Goal: Information Seeking & Learning: Compare options

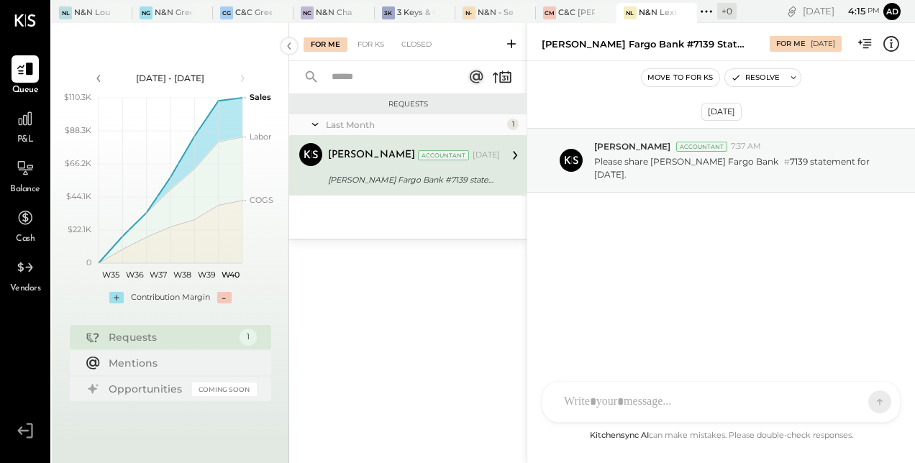
click at [1, 122] on link "P&L" at bounding box center [25, 126] width 49 height 42
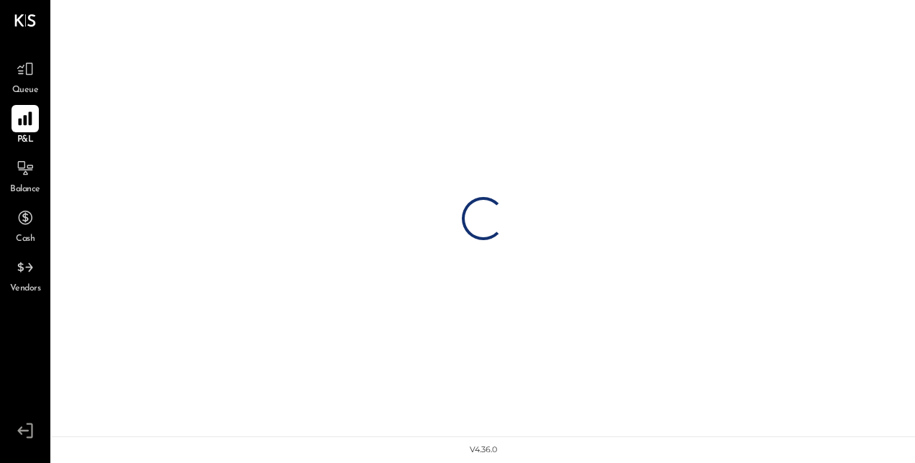
click at [36, 124] on div at bounding box center [25, 118] width 27 height 27
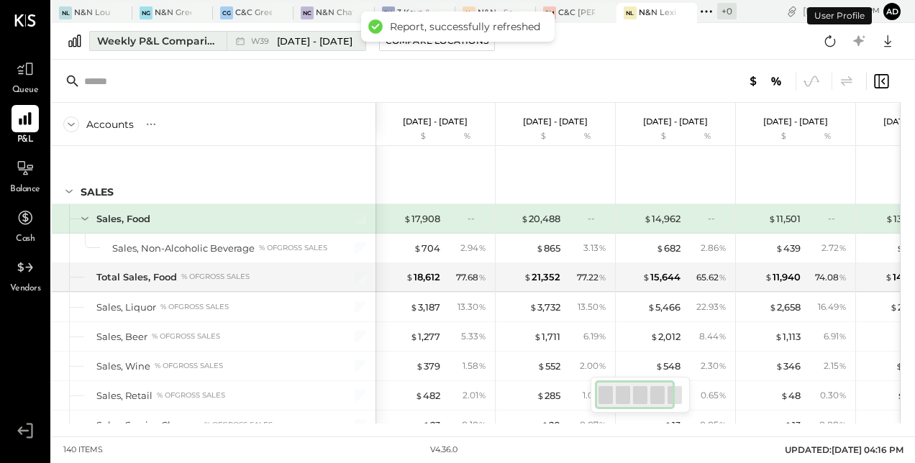
click at [165, 44] on div "Weekly P&L Comparison" at bounding box center [157, 41] width 121 height 14
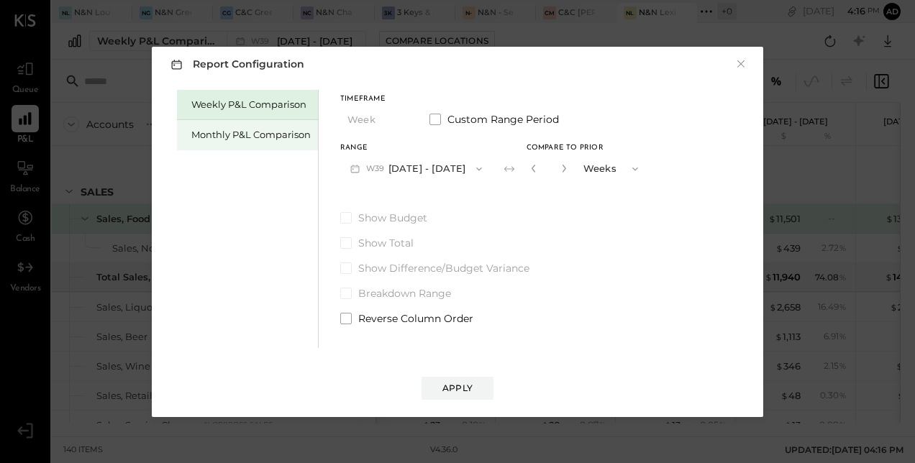
click at [209, 127] on div "Monthly P&L Comparison" at bounding box center [247, 135] width 141 height 30
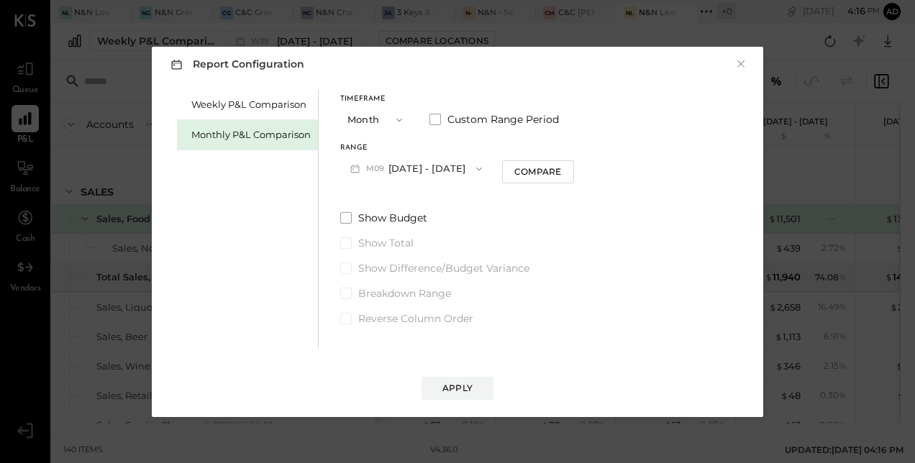
click at [406, 161] on button "M09 Sep 1 - 30, 2025" at bounding box center [416, 168] width 152 height 27
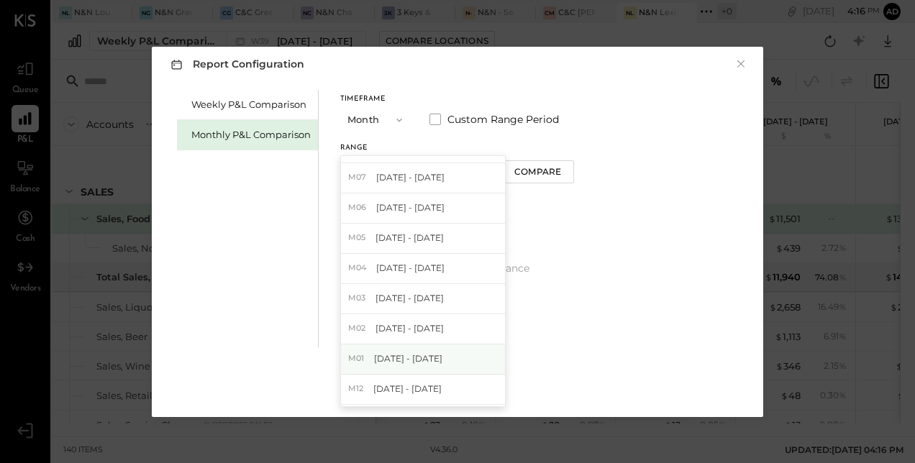
scroll to position [416, 0]
click at [391, 347] on div "M01 Jan 1 - 31, 2024" at bounding box center [423, 359] width 164 height 30
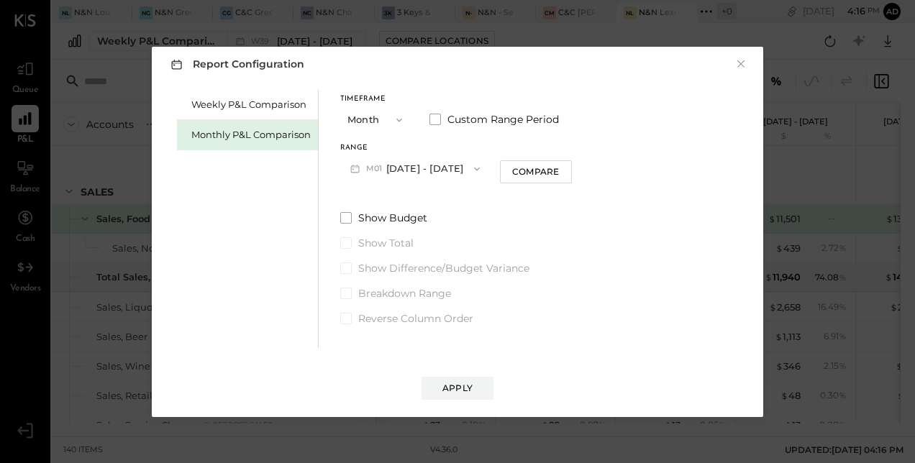
click at [471, 166] on icon "button" at bounding box center [477, 169] width 12 height 12
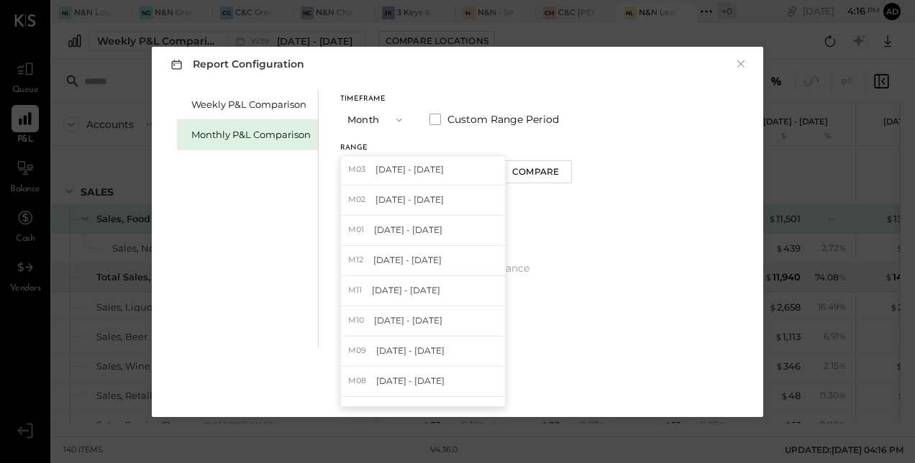
scroll to position [183, 0]
click at [413, 254] on span "[DATE] - [DATE]" at bounding box center [407, 259] width 68 height 12
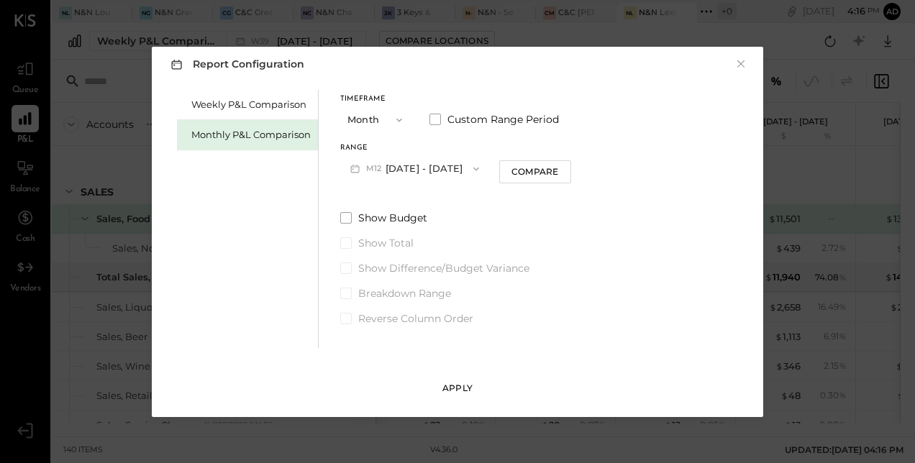
click at [460, 385] on div "Apply" at bounding box center [457, 388] width 30 height 12
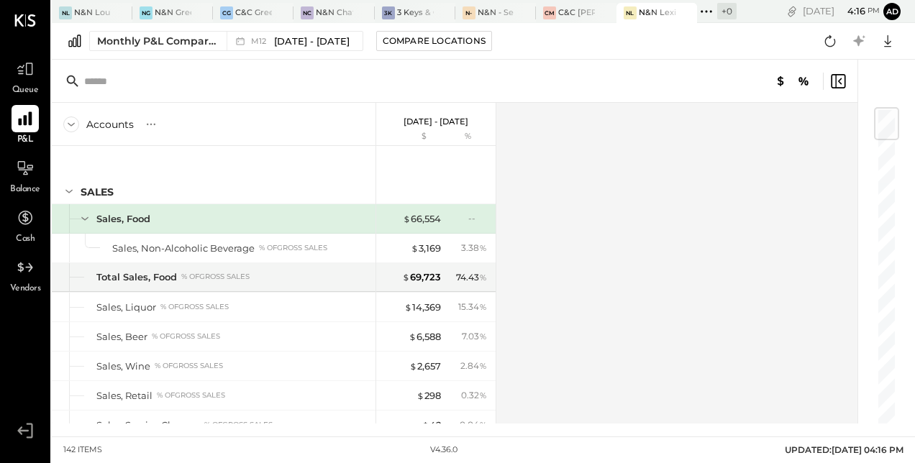
click at [16, 119] on icon at bounding box center [25, 118] width 19 height 19
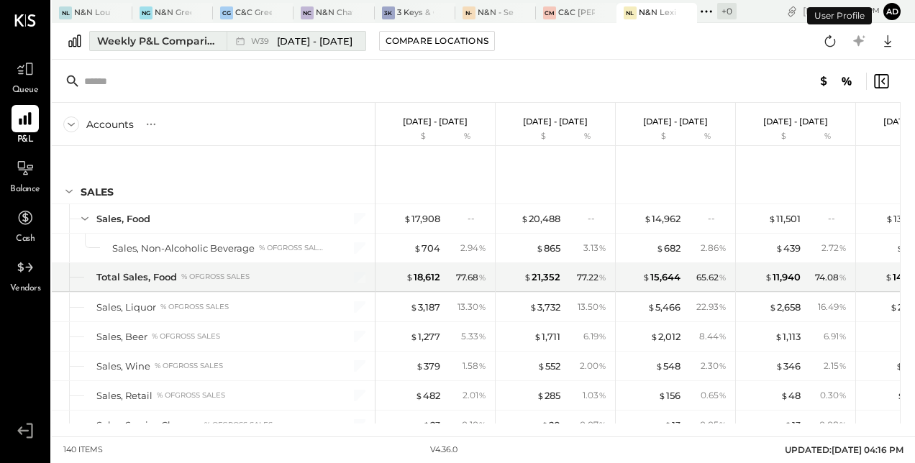
click at [211, 35] on div "Weekly P&L Comparison" at bounding box center [157, 41] width 121 height 14
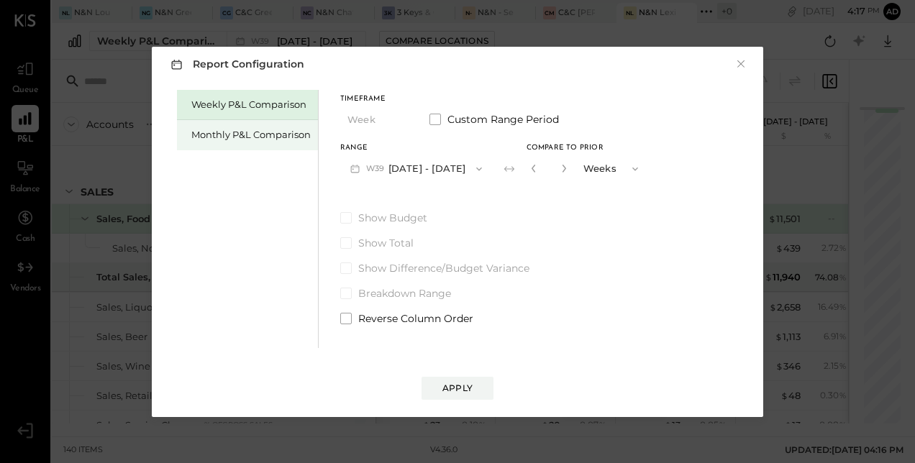
click at [259, 125] on div "Monthly P&L Comparison" at bounding box center [247, 135] width 141 height 30
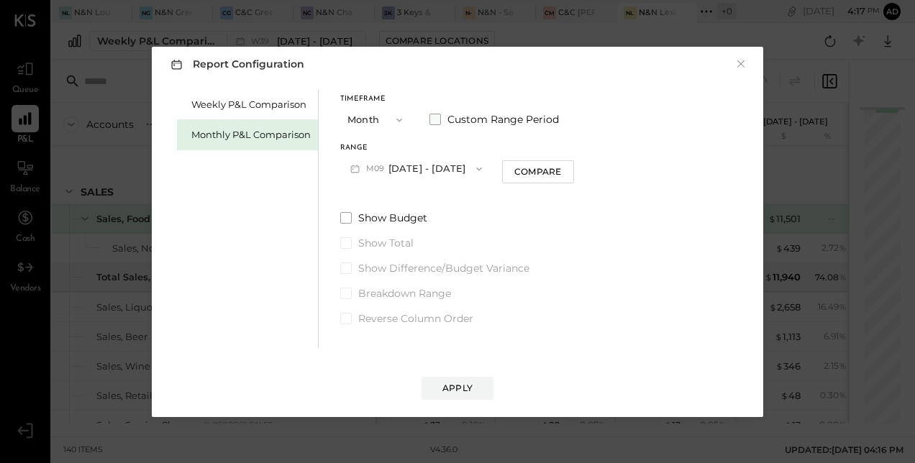
click at [434, 117] on span at bounding box center [435, 120] width 12 height 12
click at [393, 168] on button "[DATE]" at bounding box center [383, 168] width 86 height 27
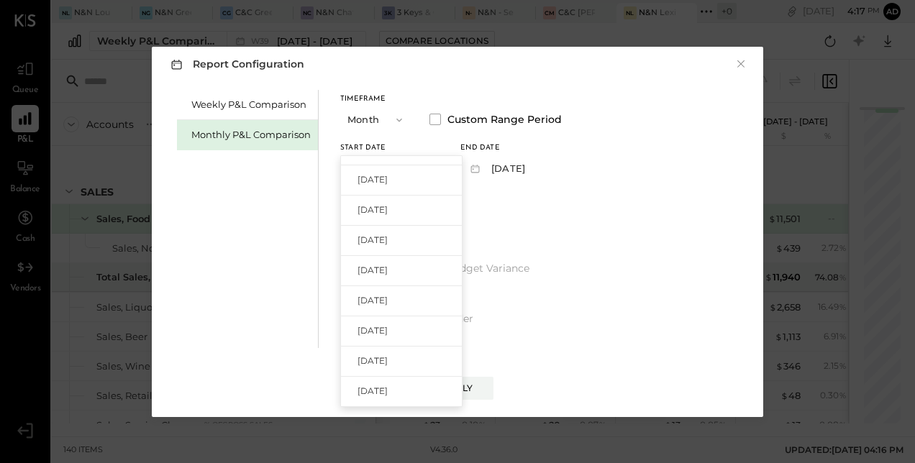
scroll to position [474, 0]
click at [381, 302] on span "[DATE]" at bounding box center [372, 300] width 30 height 12
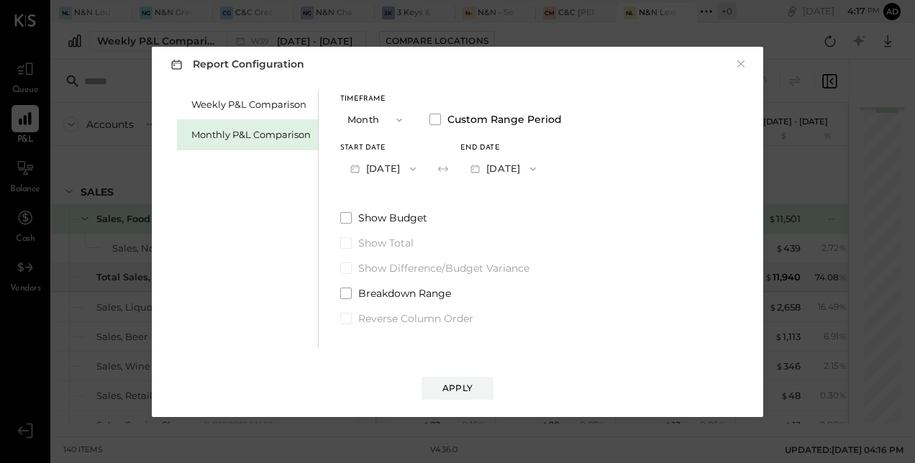
click at [539, 174] on span "button" at bounding box center [529, 169] width 19 height 12
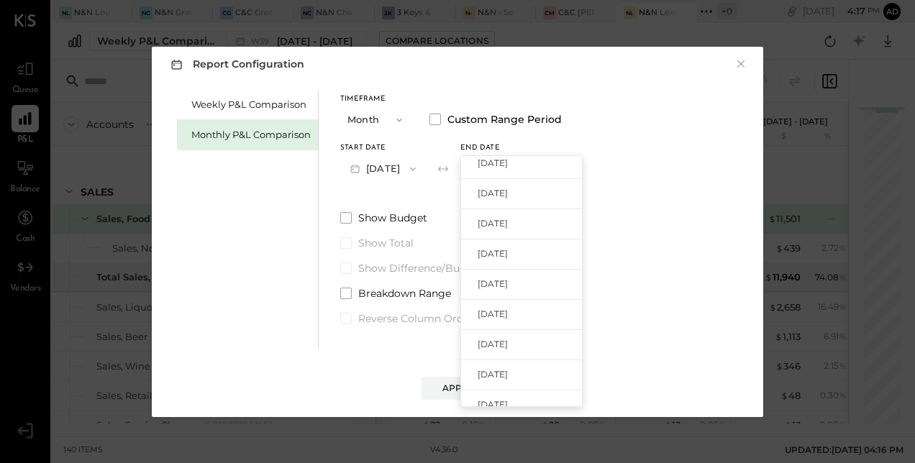
scroll to position [229, 0]
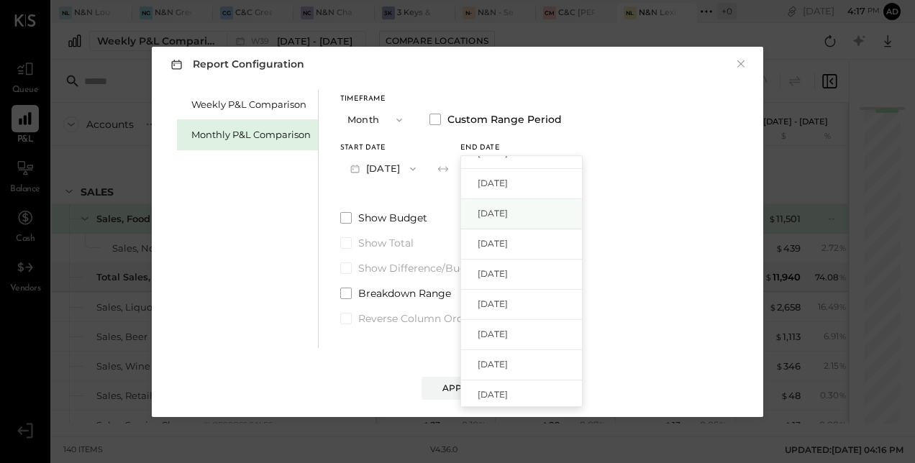
click at [508, 216] on span "[DATE]" at bounding box center [493, 213] width 30 height 12
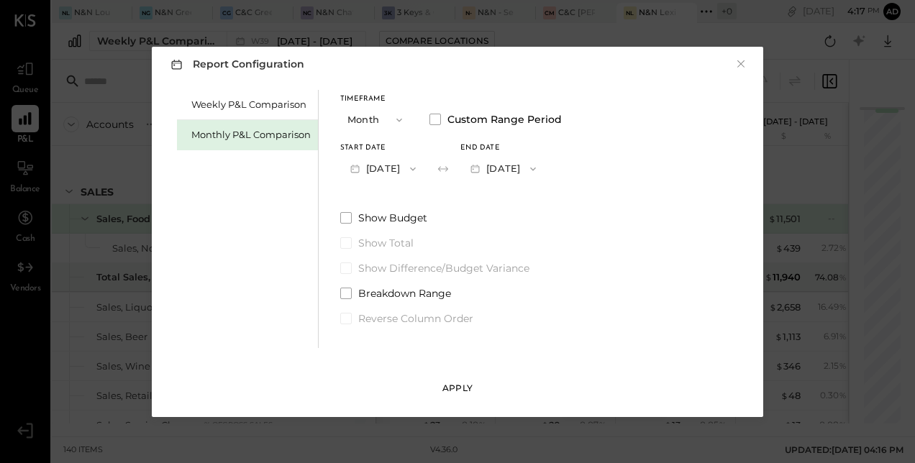
click at [452, 385] on div "Apply" at bounding box center [457, 388] width 30 height 12
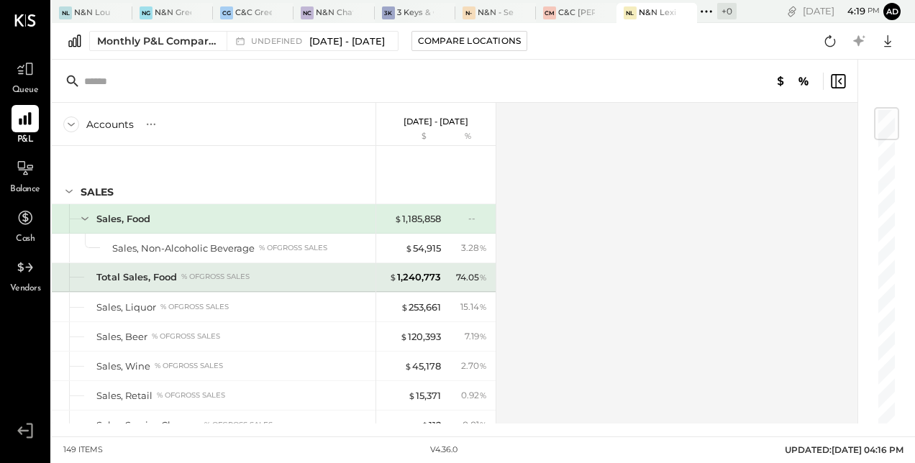
click at [457, 272] on div "74.05 %" at bounding box center [471, 277] width 31 height 13
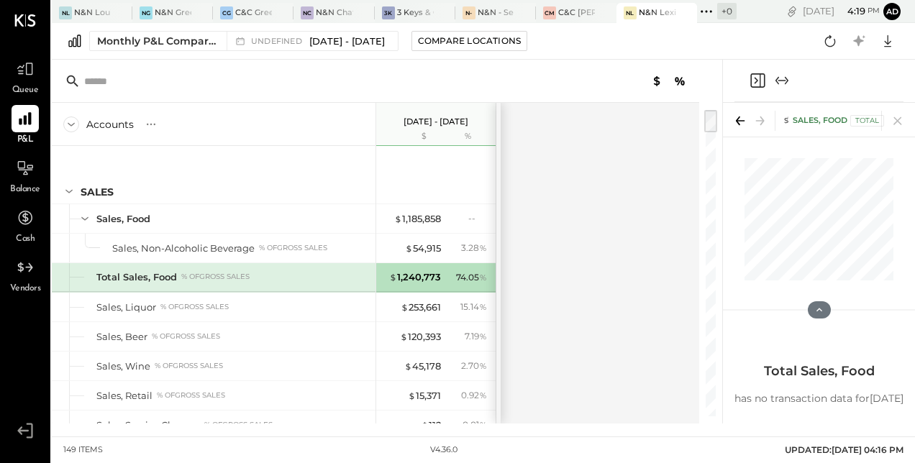
click at [674, 253] on div "Accounts S % GL Jan 1 - Dec 31, 2024 $ % SALES Sales, Food Sales, Non-Alcoholic…" at bounding box center [376, 263] width 649 height 321
click at [895, 37] on icon at bounding box center [887, 41] width 19 height 19
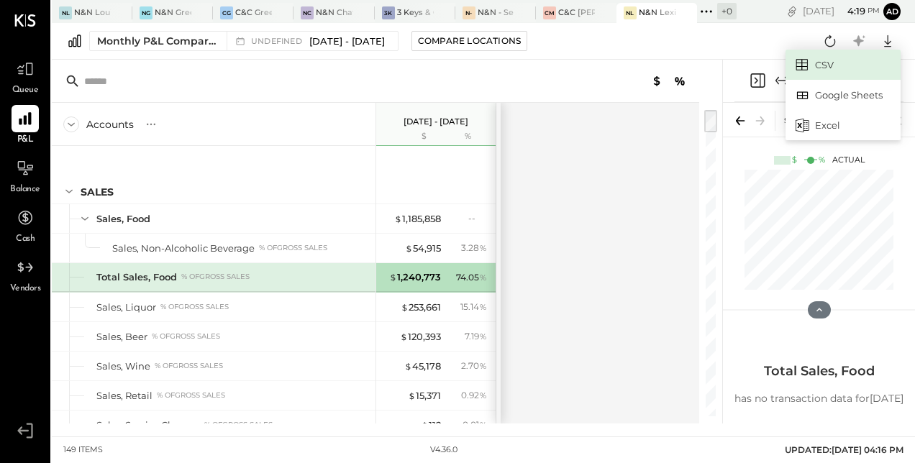
click at [816, 63] on link "CSV" at bounding box center [842, 65] width 115 height 30
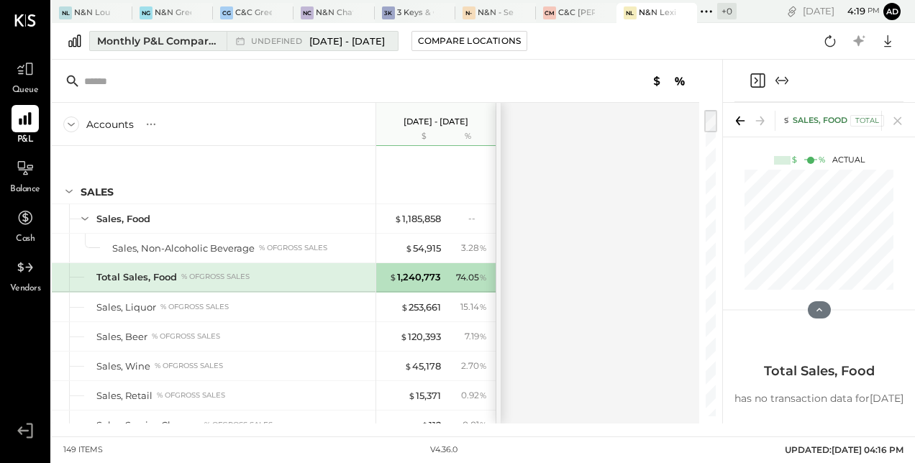
click at [378, 50] on div "undefined Jan 1 - Dec 31, 2024" at bounding box center [309, 41] width 164 height 19
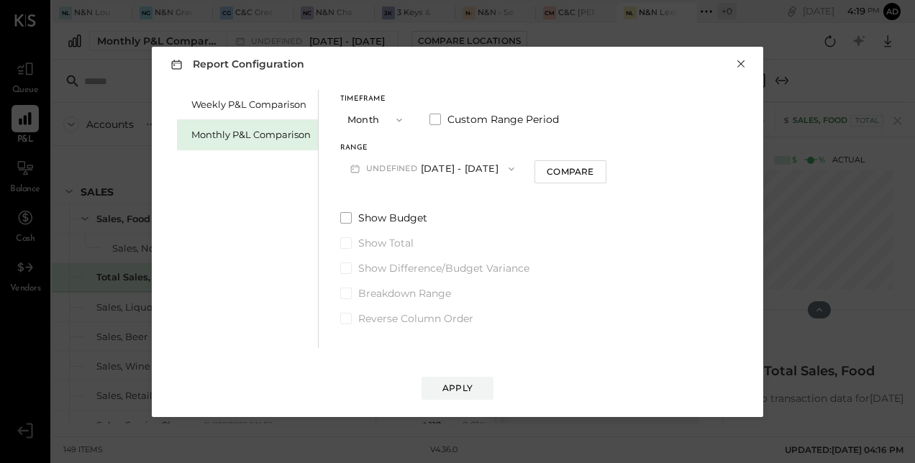
click at [744, 59] on button "×" at bounding box center [740, 64] width 13 height 14
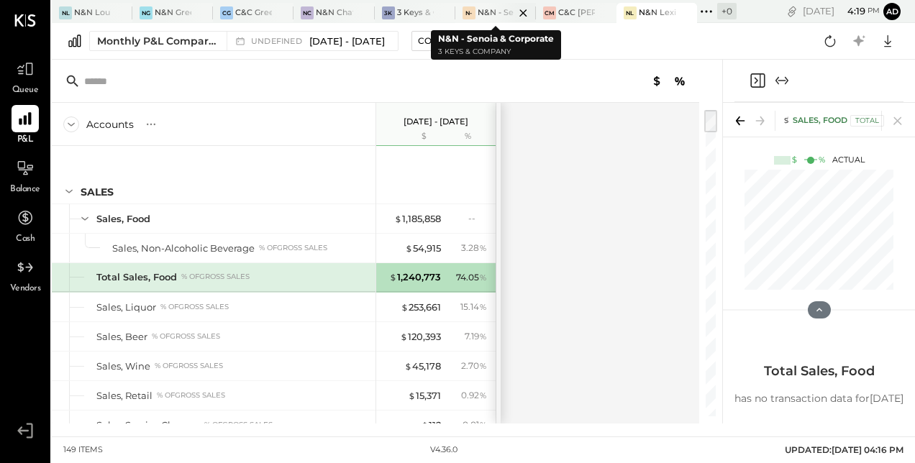
click at [486, 15] on div at bounding box center [510, 12] width 50 height 19
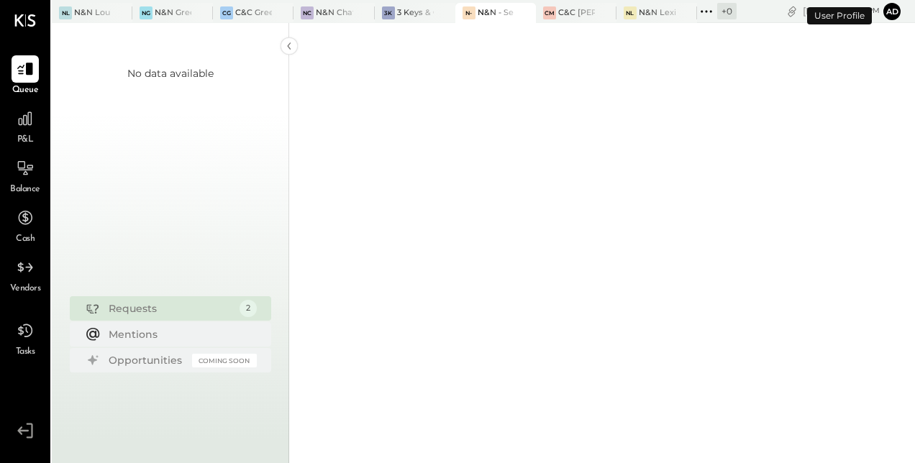
click at [423, 159] on div at bounding box center [602, 23] width 626 height 880
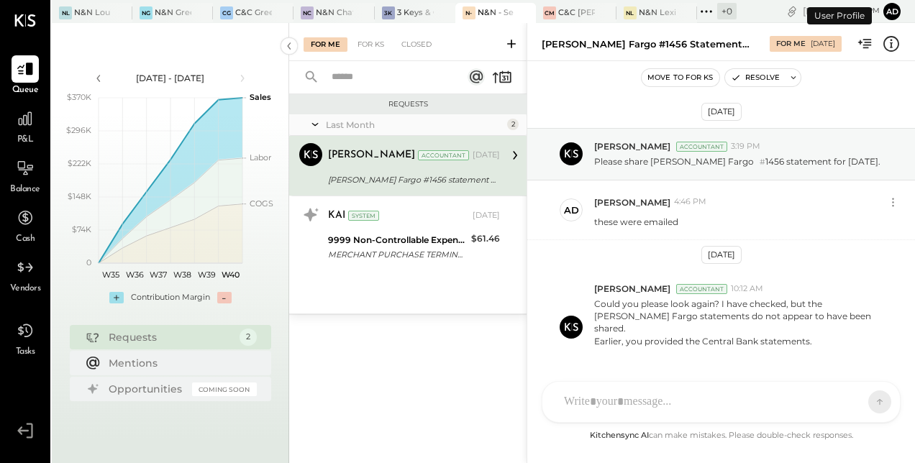
scroll to position [62, 0]
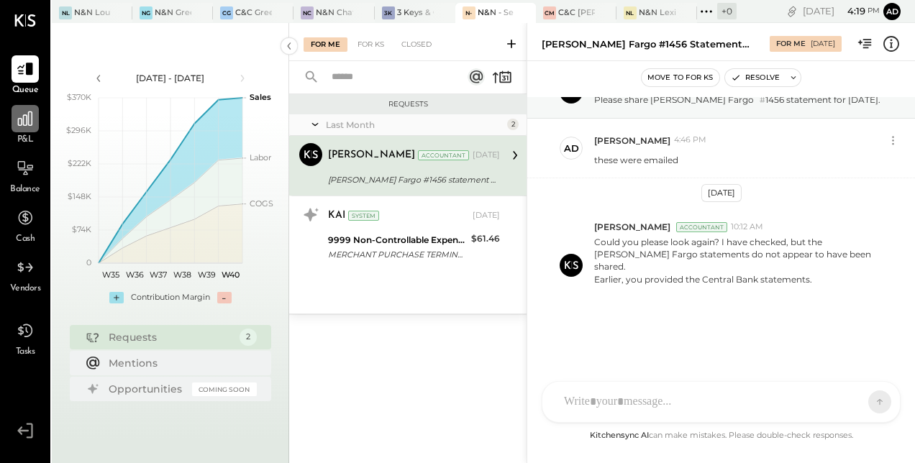
click at [36, 114] on div at bounding box center [25, 118] width 27 height 27
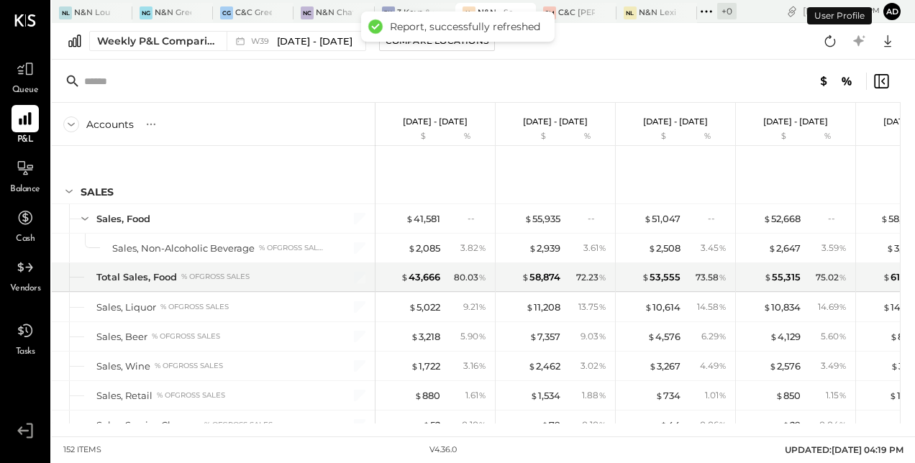
click at [368, 52] on div "Weekly P&L Comparison W39 Sep 22 - 28, 2025 Compare Locations Google Sheets Exc…" at bounding box center [483, 41] width 863 height 37
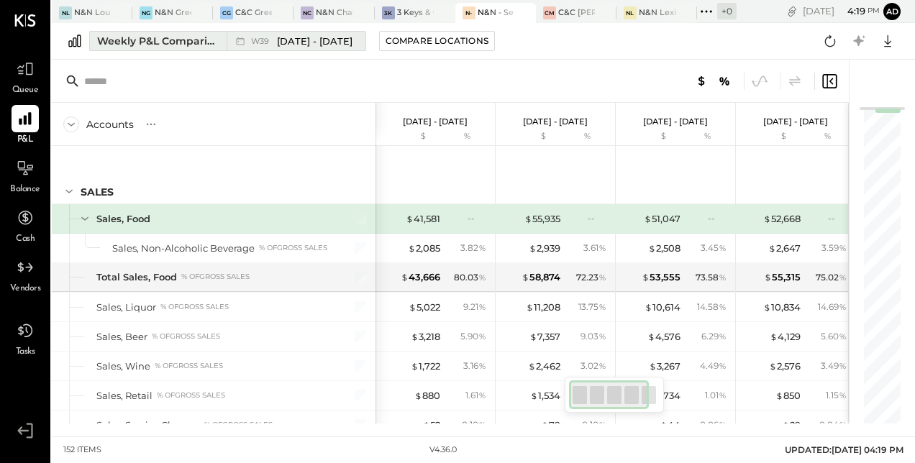
click at [183, 42] on div "Weekly P&L Comparison" at bounding box center [157, 41] width 121 height 14
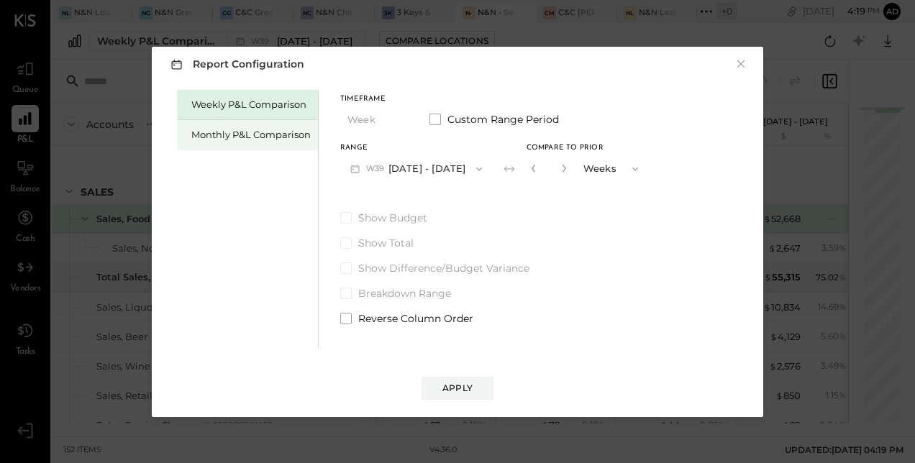
click at [234, 142] on div "Monthly P&L Comparison" at bounding box center [247, 135] width 141 height 30
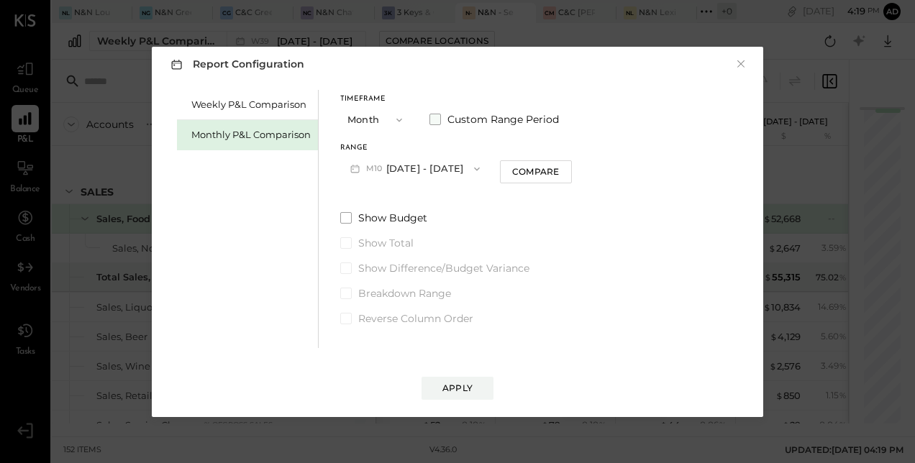
click at [437, 115] on span at bounding box center [435, 120] width 12 height 12
click at [395, 173] on button "[DATE]" at bounding box center [383, 168] width 86 height 27
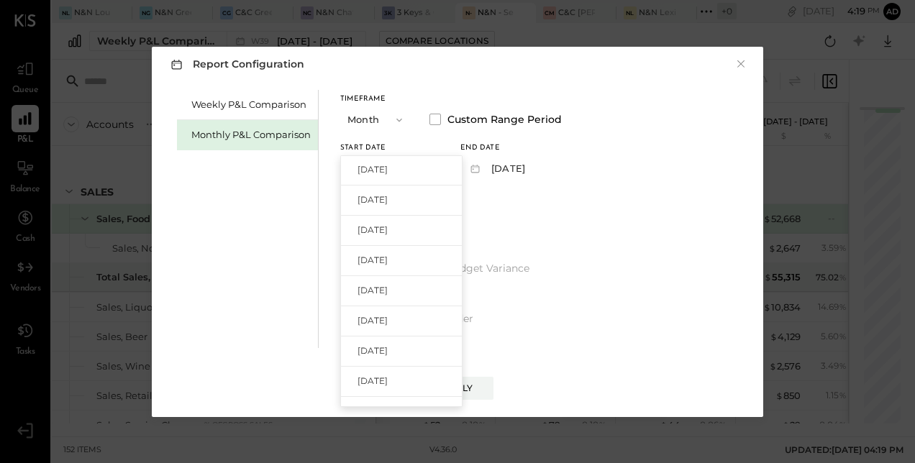
scroll to position [414, 0]
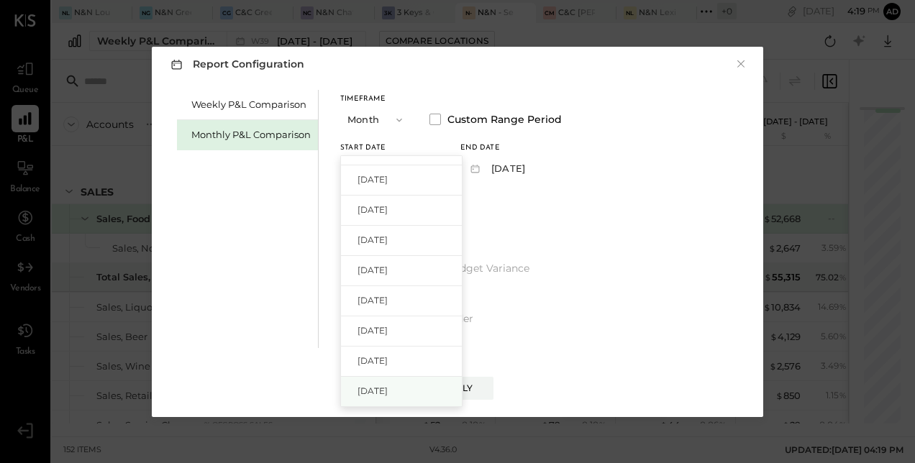
click at [369, 385] on span "[DATE]" at bounding box center [372, 391] width 30 height 12
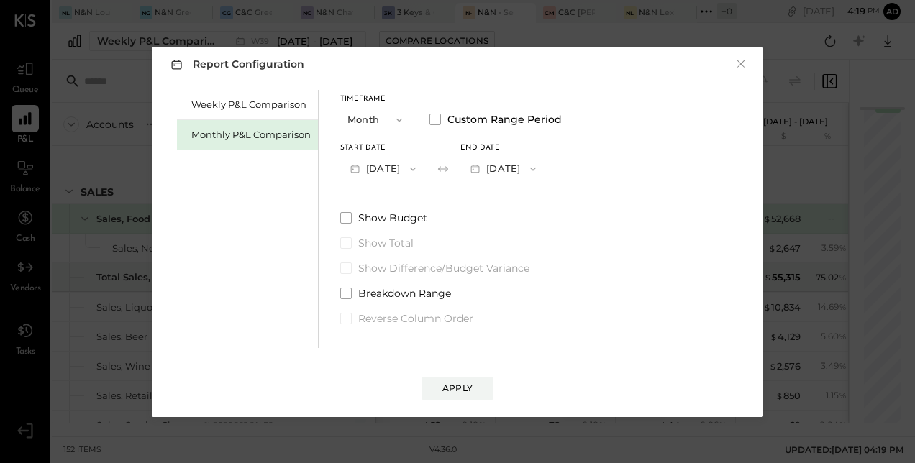
click at [506, 167] on button "Jan 31, 2024" at bounding box center [503, 168] width 86 height 27
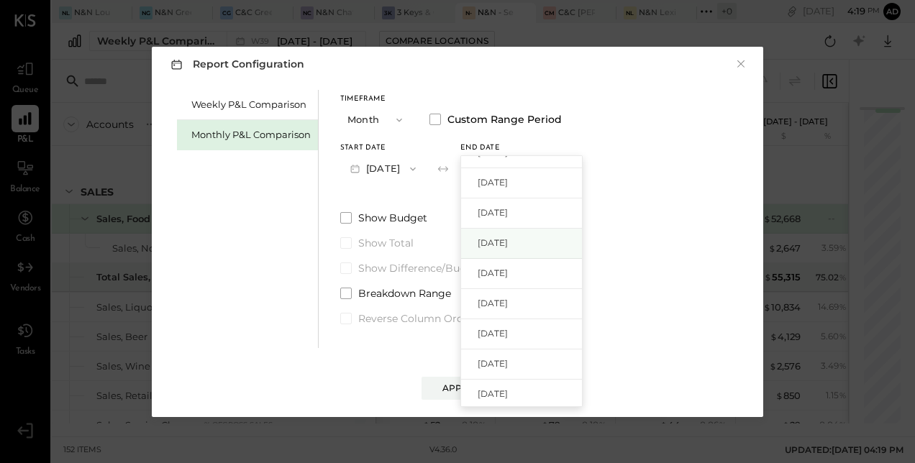
click at [508, 241] on span "[DATE]" at bounding box center [493, 243] width 30 height 12
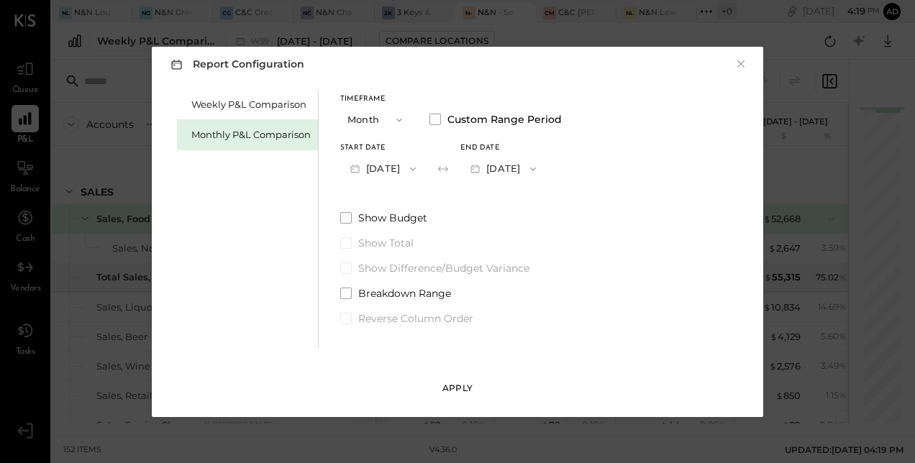
click at [467, 378] on button "Apply" at bounding box center [457, 388] width 72 height 23
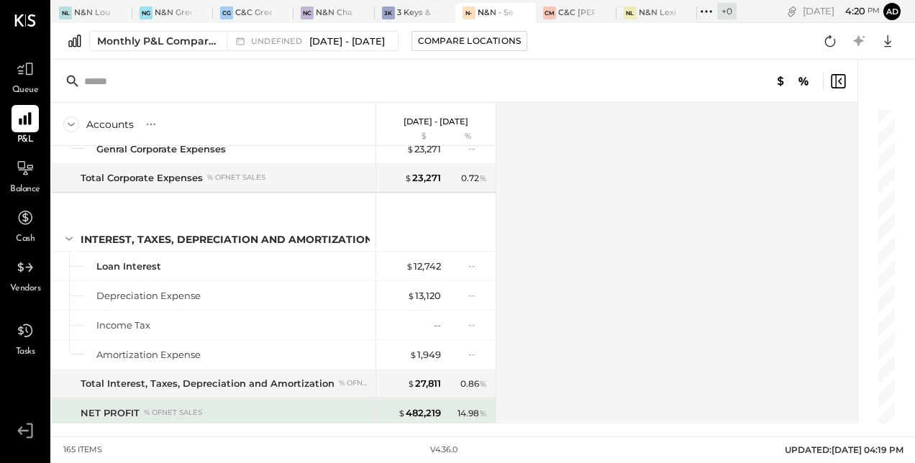
scroll to position [4025, 0]
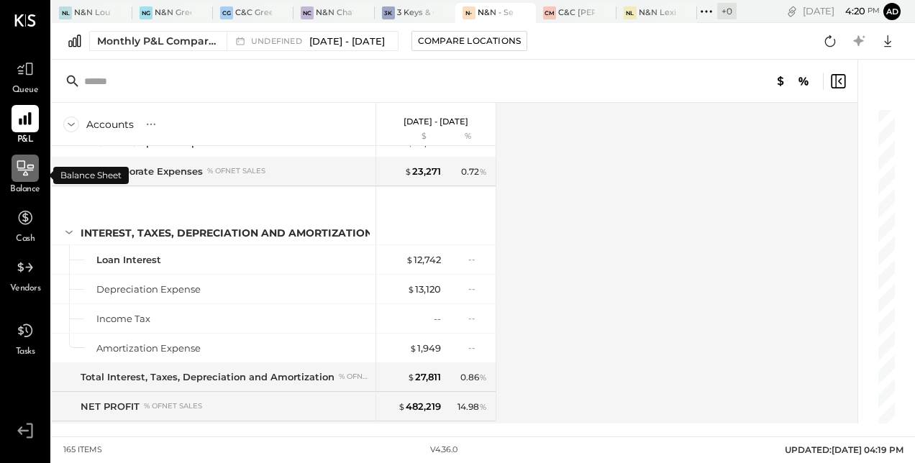
click at [21, 170] on icon at bounding box center [25, 168] width 19 height 19
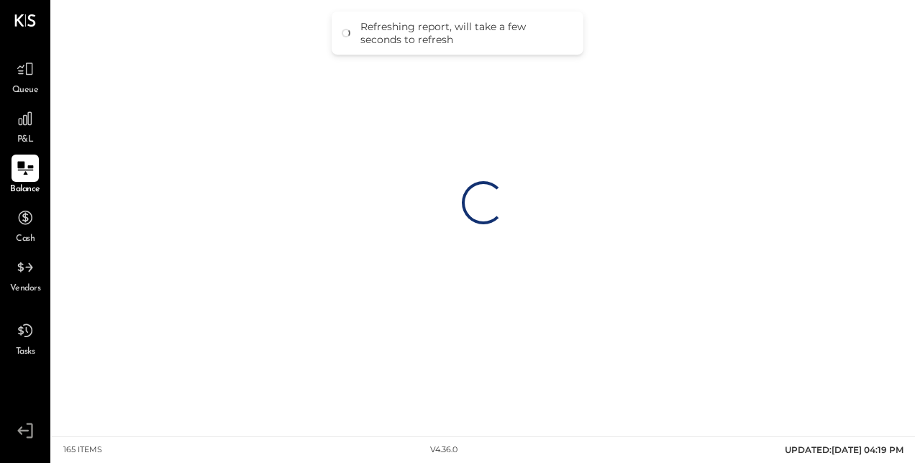
click at [381, 255] on div "Loading…" at bounding box center [483, 203] width 863 height 406
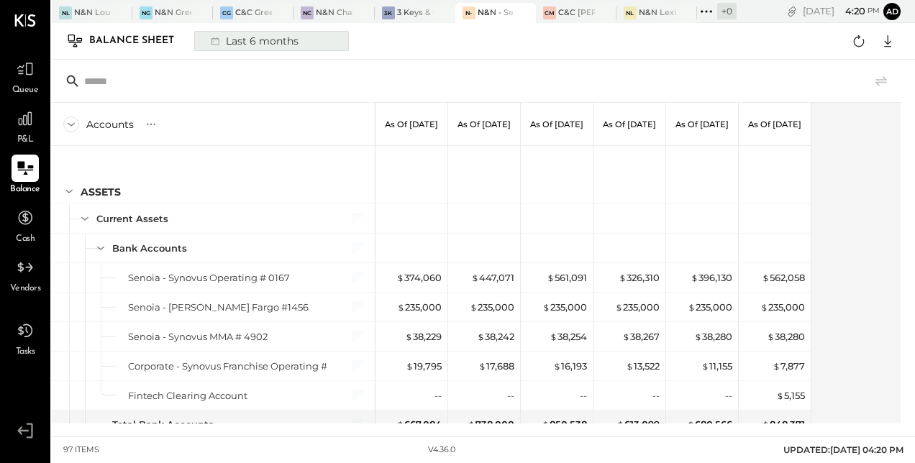
click at [257, 42] on div "Last 6 months" at bounding box center [253, 41] width 102 height 19
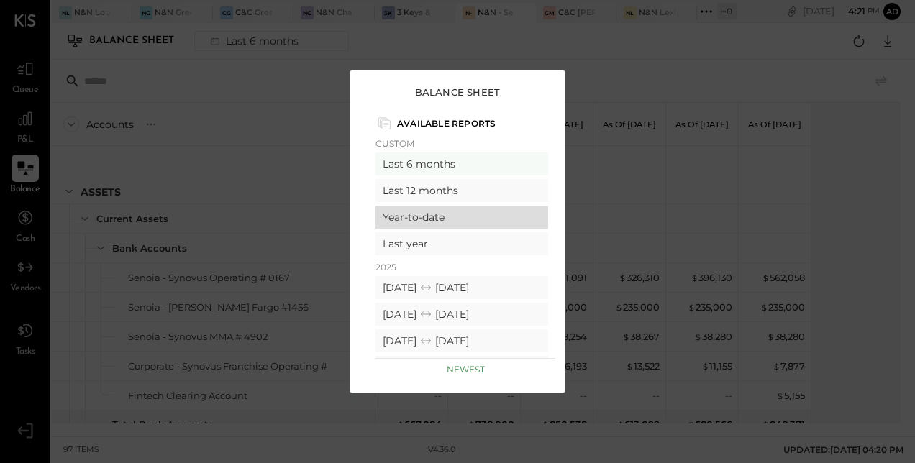
click at [429, 221] on div "Year-to-date" at bounding box center [461, 217] width 173 height 23
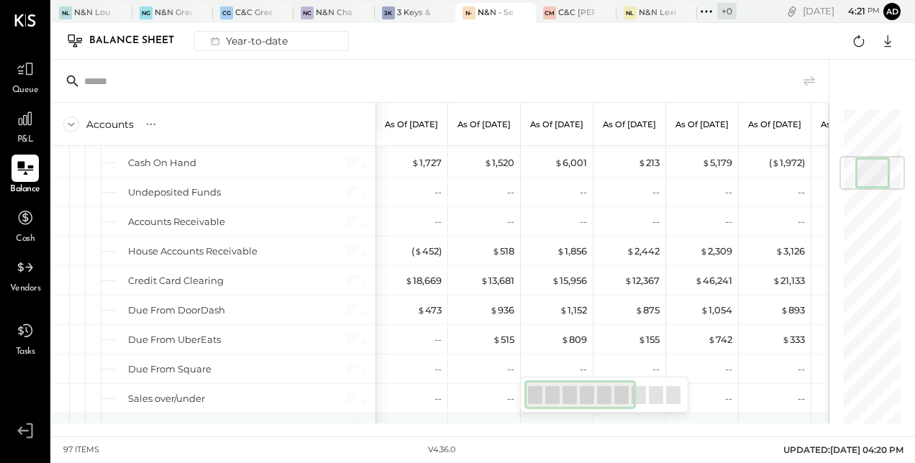
scroll to position [403, 0]
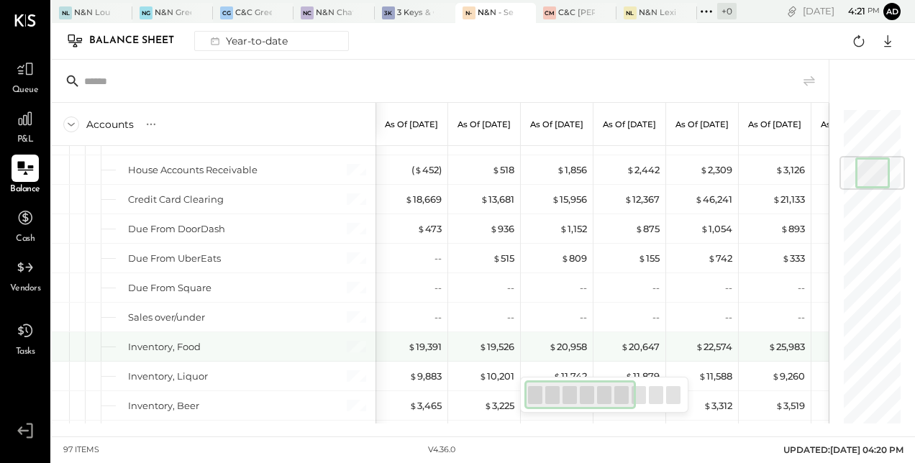
click at [401, 332] on div "$ 19,391" at bounding box center [413, 346] width 58 height 29
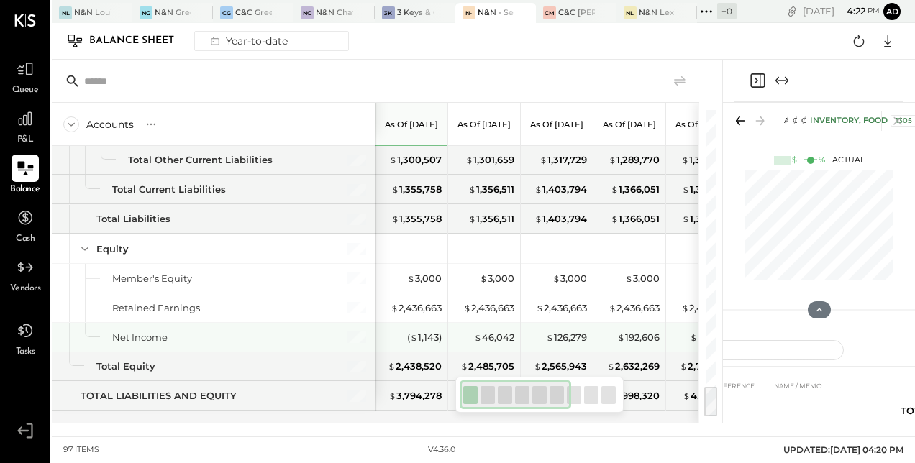
scroll to position [2563, 0]
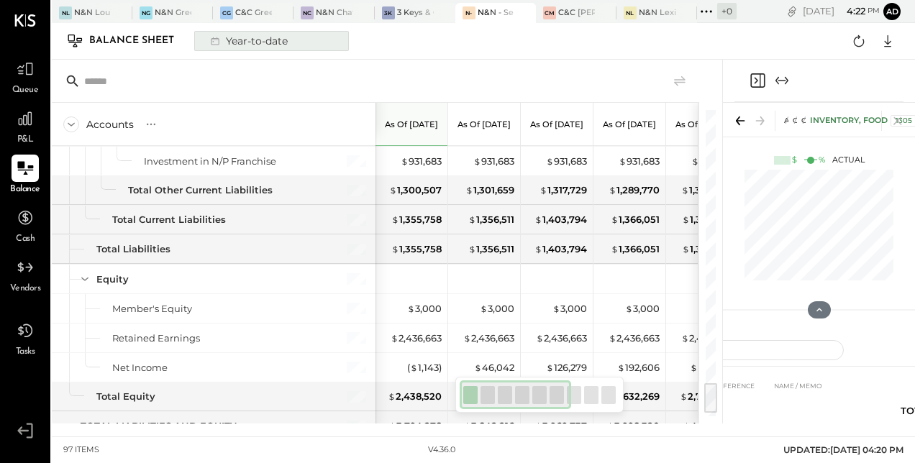
click at [238, 33] on div "Year-to-date" at bounding box center [247, 41] width 91 height 19
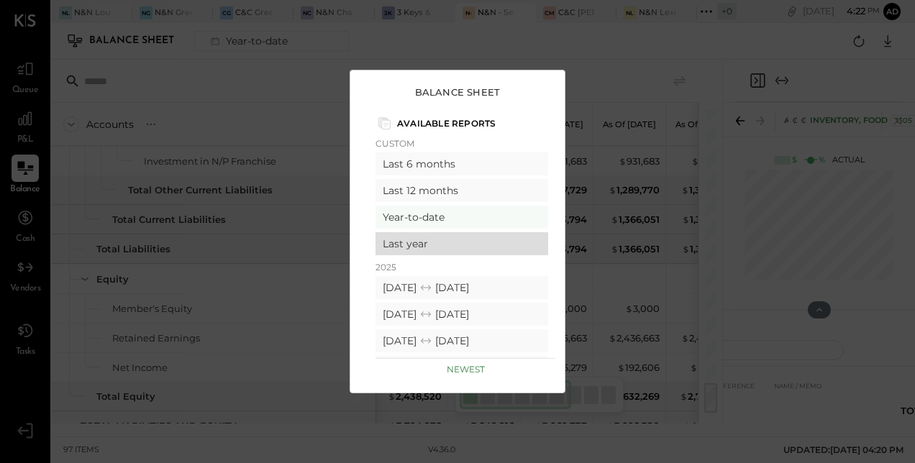
click at [444, 239] on div "Last year" at bounding box center [461, 243] width 173 height 23
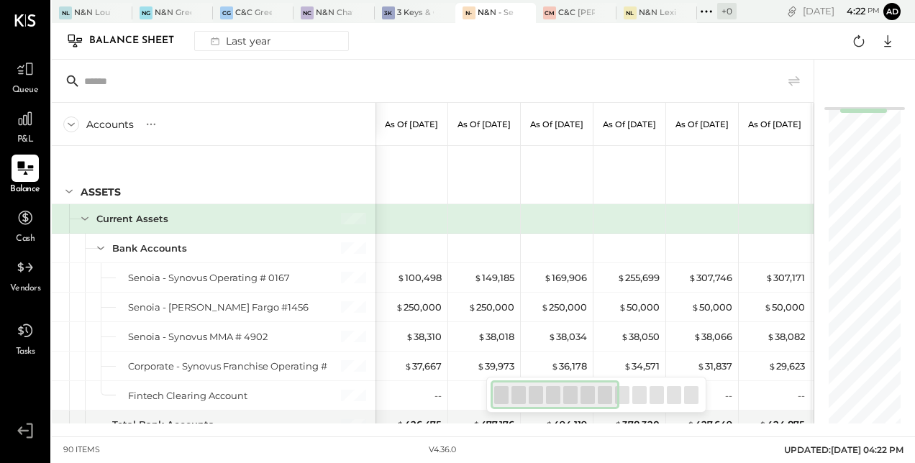
click at [64, 125] on icon at bounding box center [71, 125] width 16 height 16
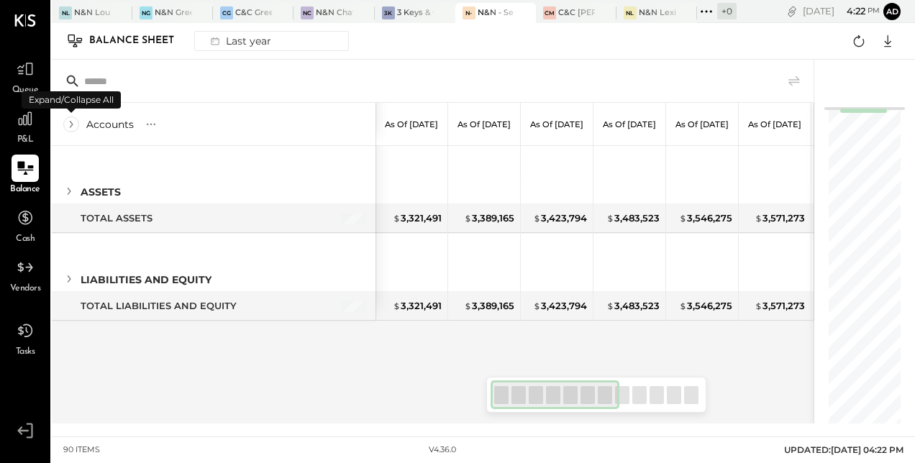
click at [66, 124] on icon at bounding box center [71, 125] width 16 height 16
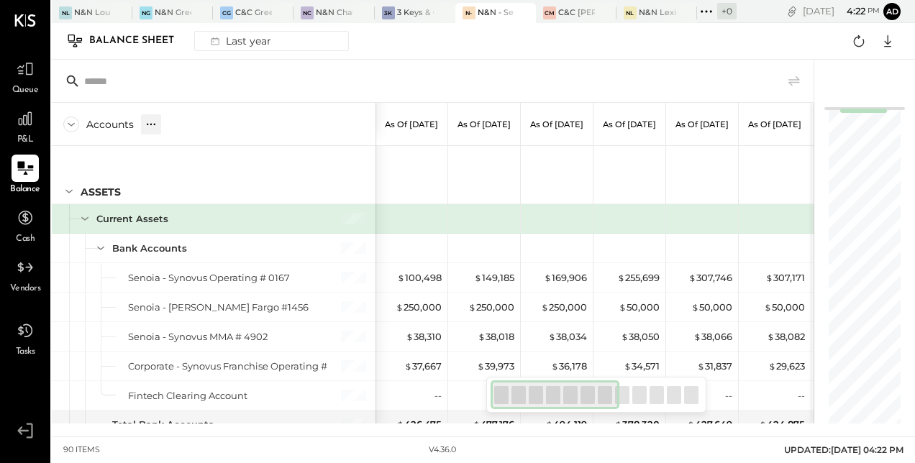
click at [151, 124] on icon at bounding box center [150, 123] width 1 height 1
click at [165, 128] on div "GL" at bounding box center [164, 124] width 14 height 12
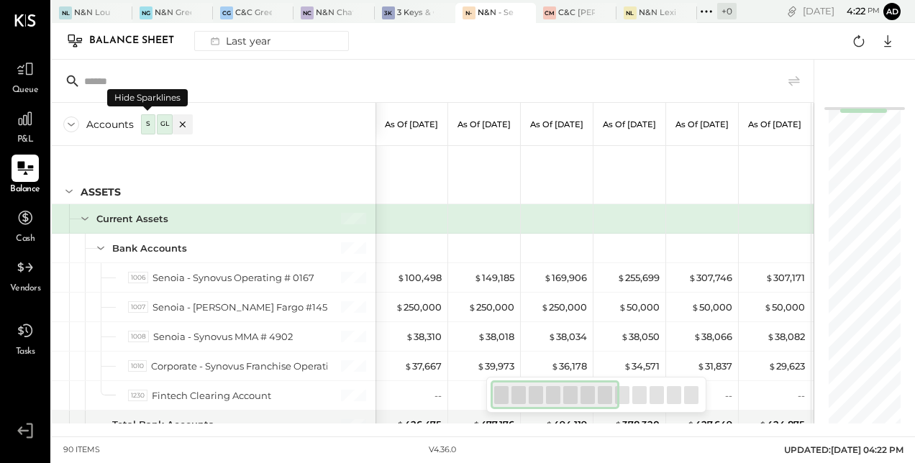
click at [152, 127] on div "S" at bounding box center [148, 124] width 14 height 20
click at [145, 129] on div "S" at bounding box center [148, 124] width 10 height 12
click at [65, 125] on icon at bounding box center [71, 125] width 16 height 16
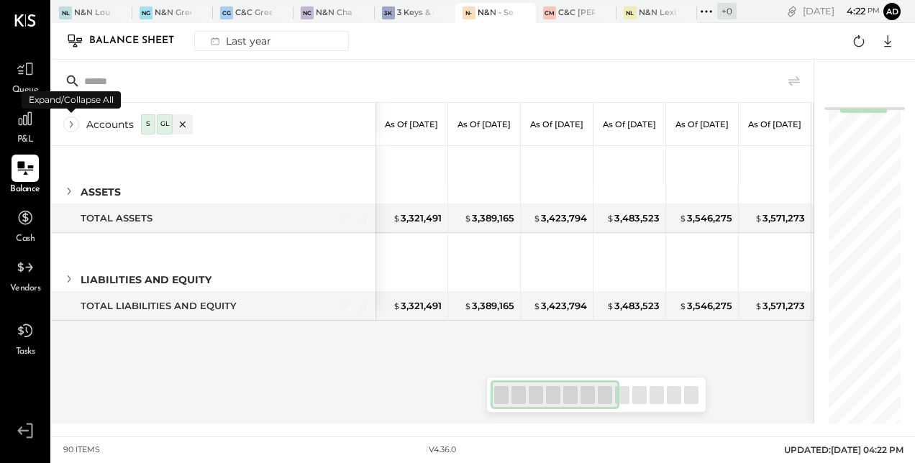
click at [70, 127] on icon at bounding box center [72, 124] width 4 height 7
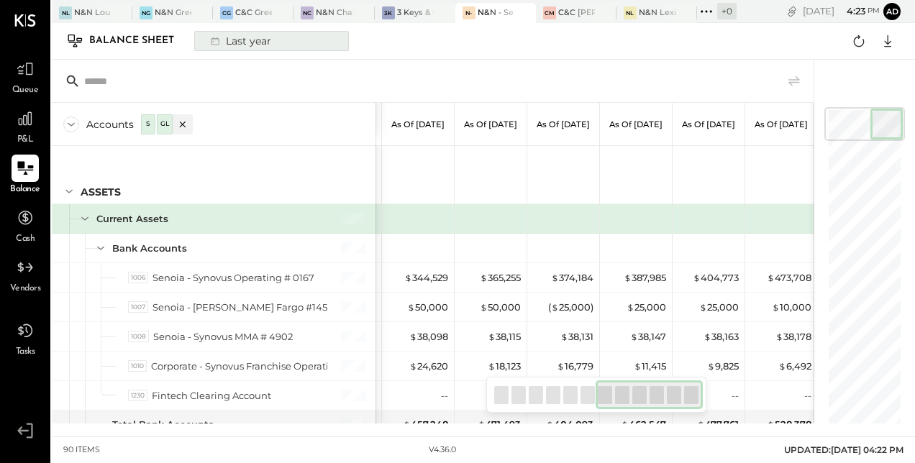
click at [293, 40] on button "Last year" at bounding box center [271, 41] width 155 height 20
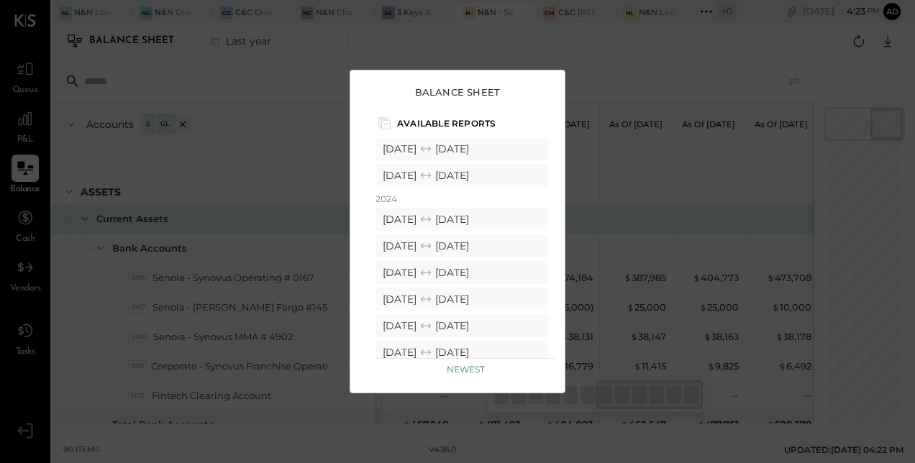
scroll to position [326, 0]
click at [433, 215] on icon at bounding box center [426, 218] width 14 height 14
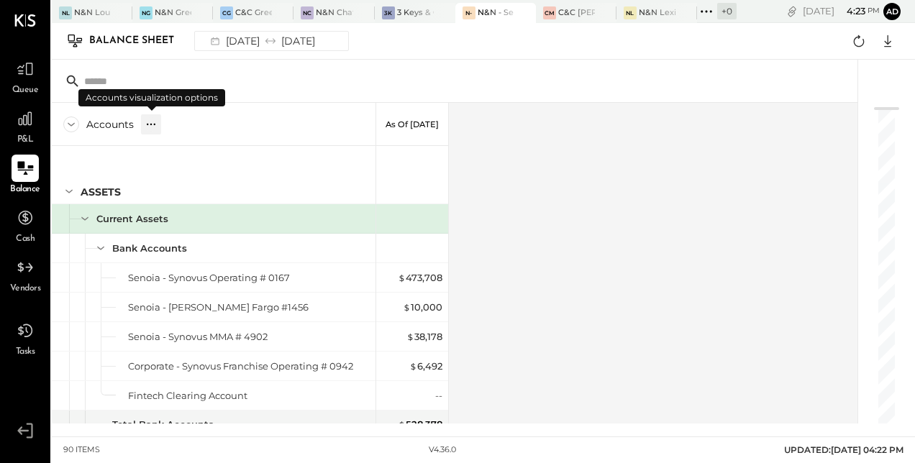
click at [145, 122] on icon at bounding box center [151, 124] width 14 height 14
click at [180, 127] on icon at bounding box center [182, 124] width 14 height 14
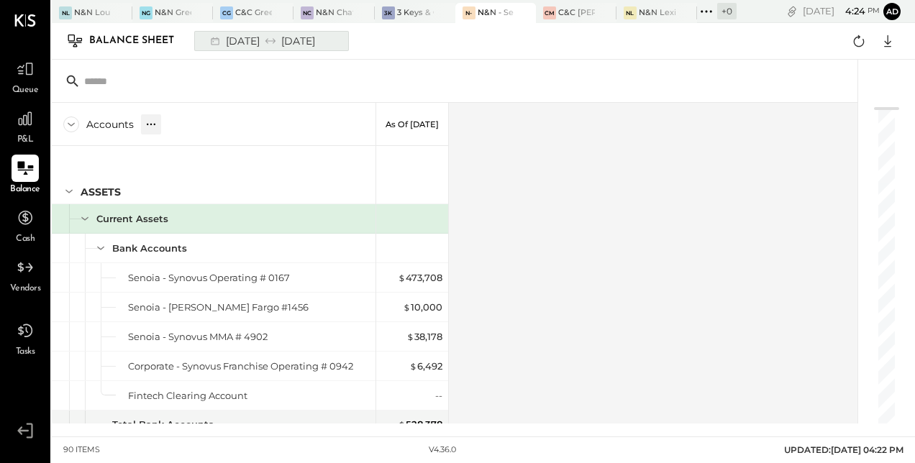
click at [260, 46] on div "[DATE] [DATE]" at bounding box center [261, 41] width 119 height 19
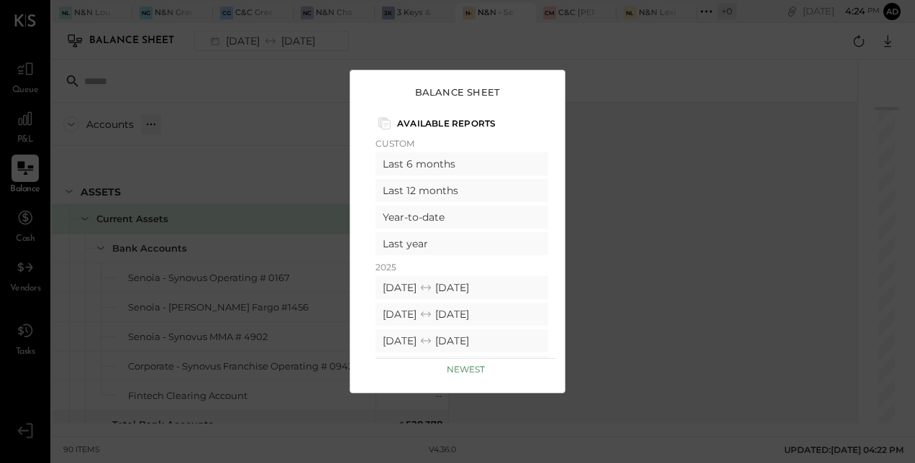
click at [434, 27] on div "Balance Sheet Available Reports Custom Last 6 months Last 12 months Year-to-dat…" at bounding box center [457, 231] width 915 height 463
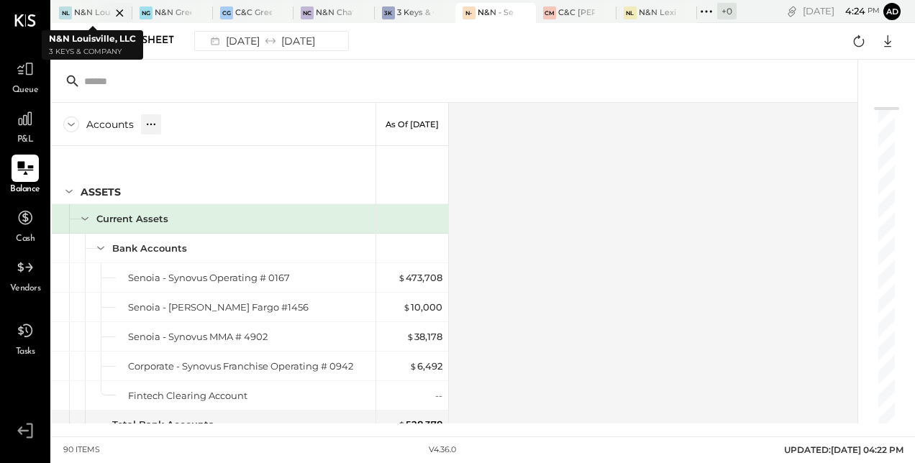
click at [85, 14] on div at bounding box center [107, 12] width 50 height 19
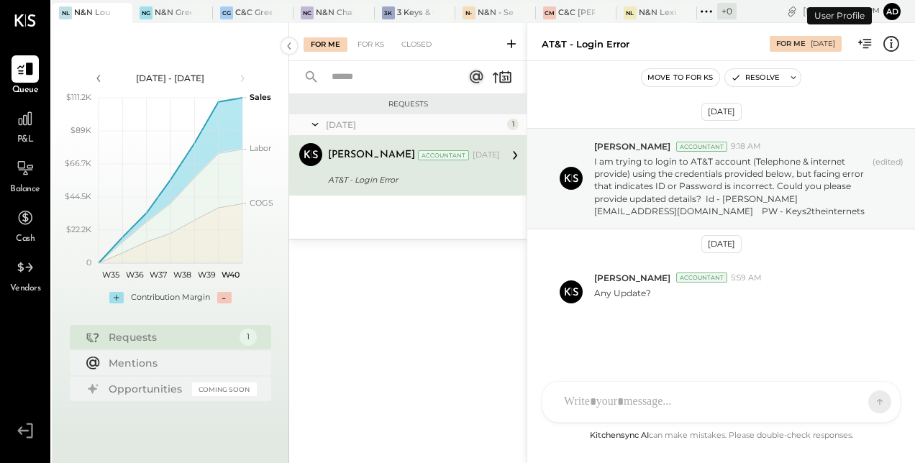
scroll to position [1, 0]
click at [710, 12] on icon at bounding box center [706, 11] width 19 height 19
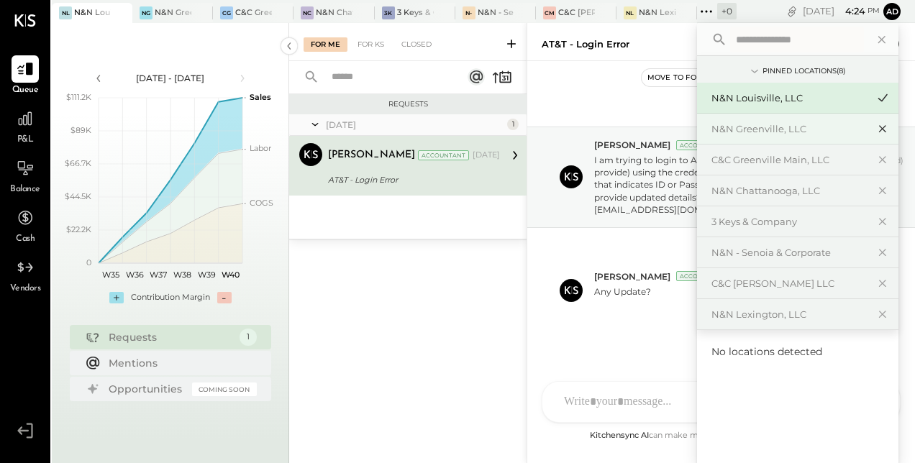
click at [885, 129] on icon at bounding box center [882, 128] width 17 height 19
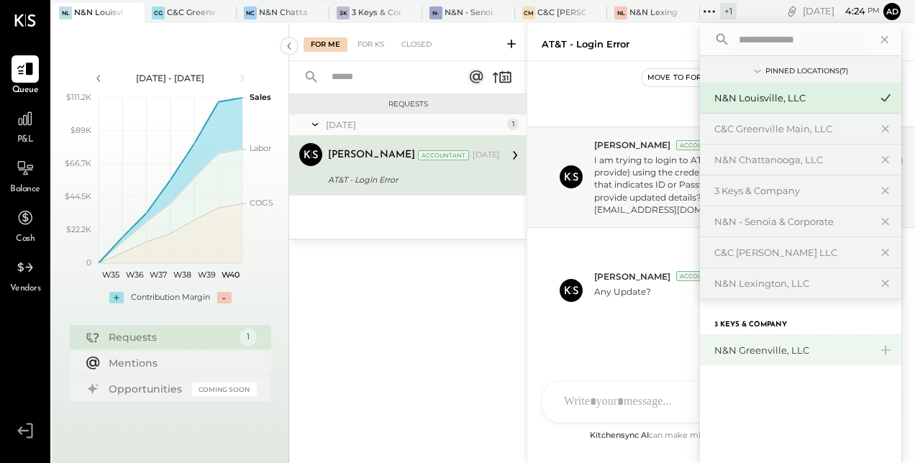
click at [734, 352] on div "N&N Greenville, LLC" at bounding box center [791, 351] width 155 height 14
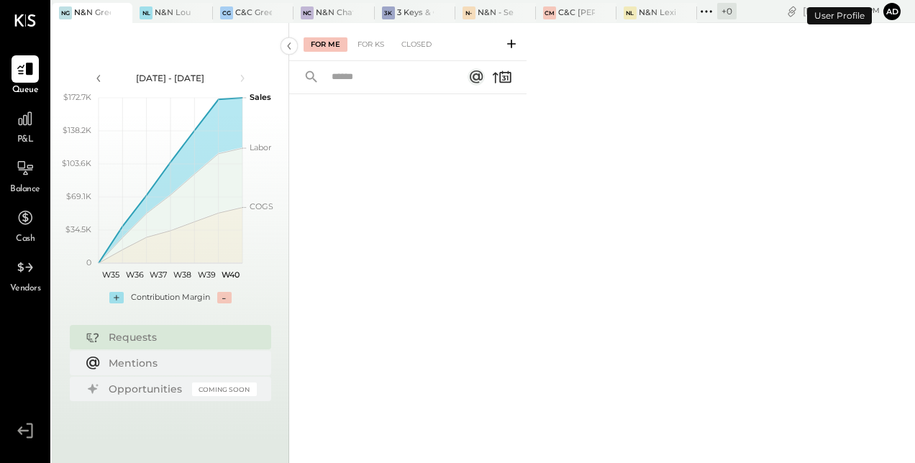
click at [710, 12] on icon at bounding box center [711, 11] width 2 height 2
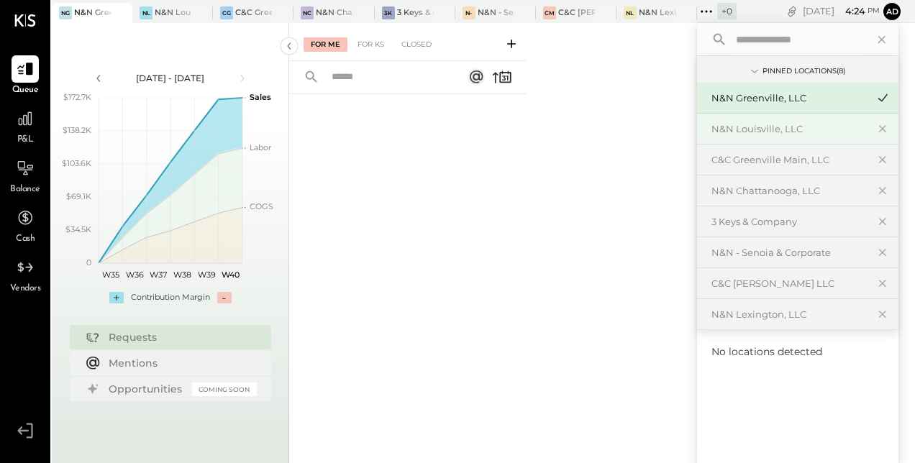
click at [778, 127] on div "N&N Louisville, LLC" at bounding box center [788, 129] width 155 height 14
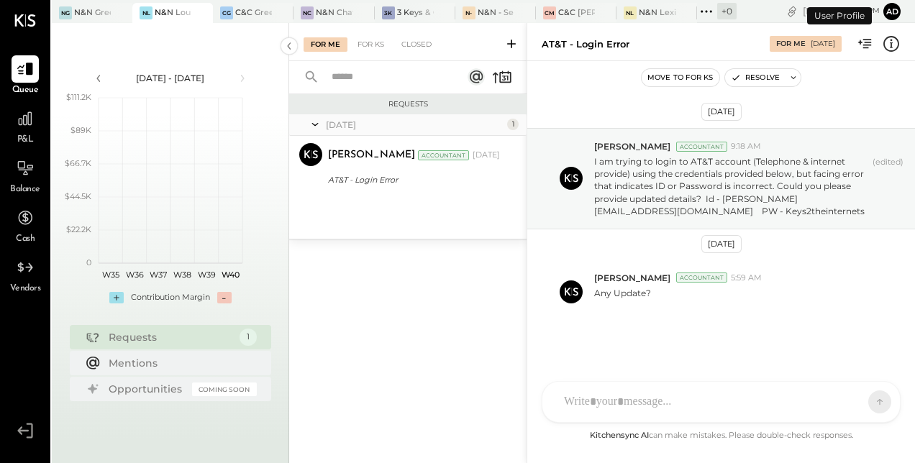
scroll to position [1, 0]
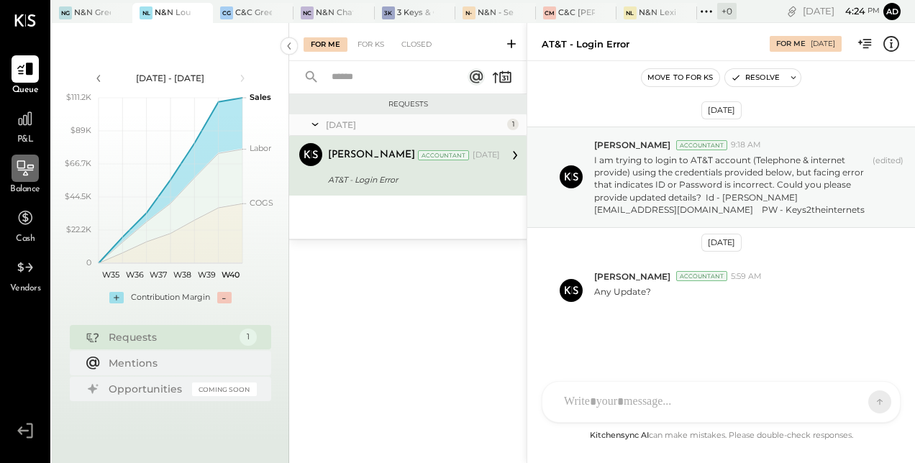
click at [29, 171] on icon at bounding box center [25, 168] width 19 height 19
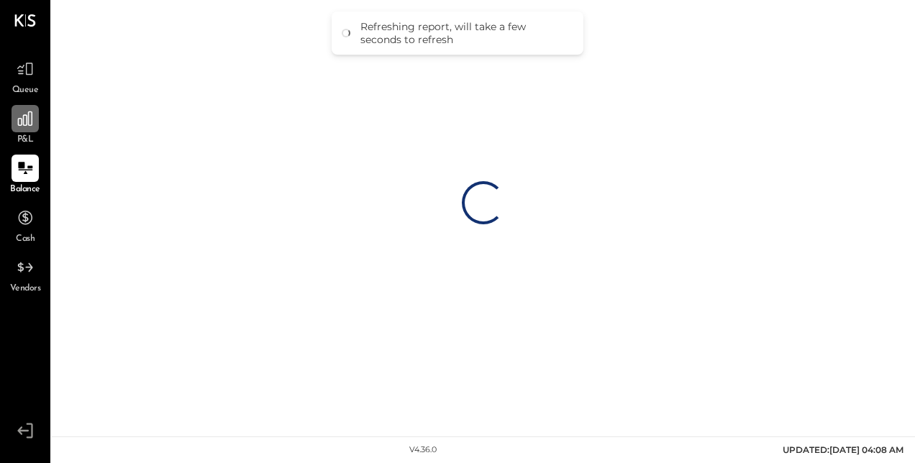
click at [36, 128] on div at bounding box center [25, 118] width 27 height 27
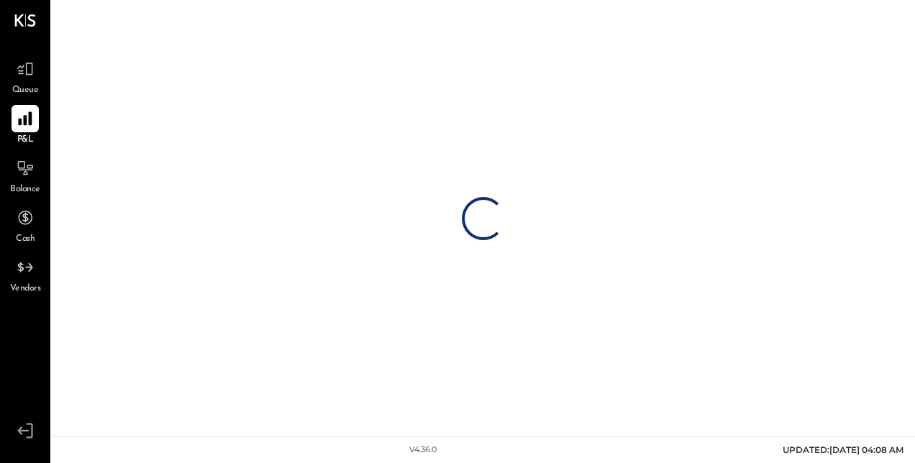
click at [23, 112] on icon at bounding box center [25, 118] width 19 height 19
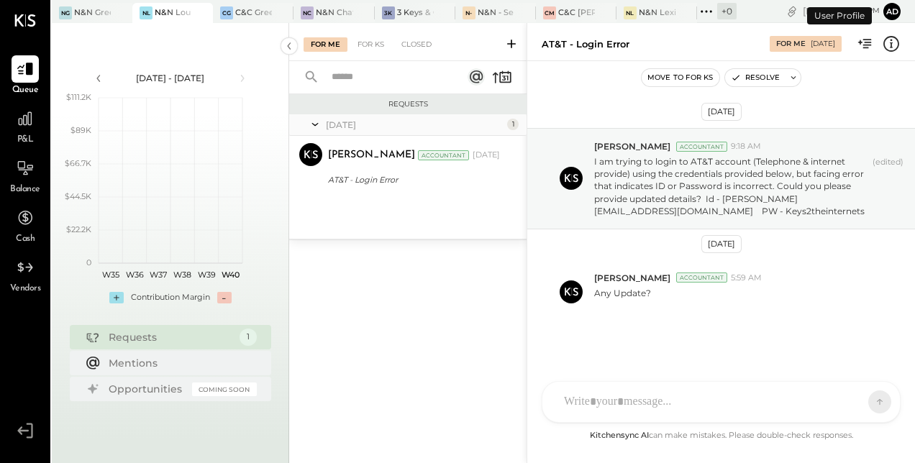
scroll to position [1, 0]
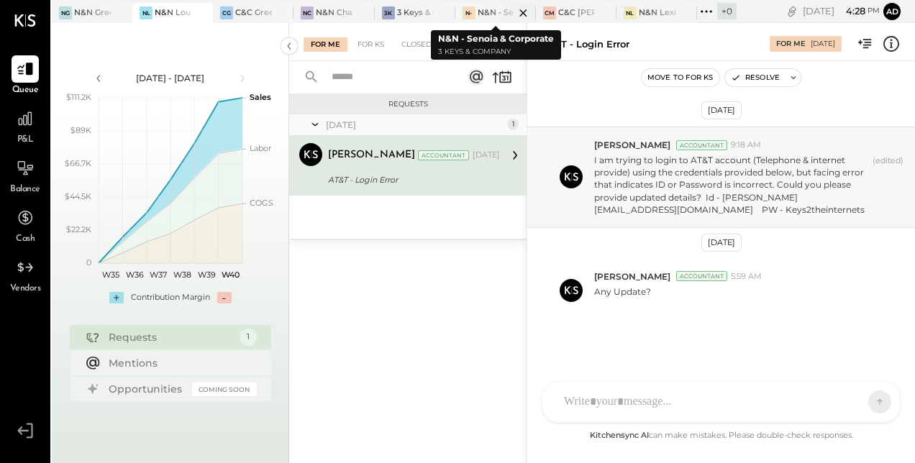
click at [486, 16] on div at bounding box center [510, 12] width 50 height 19
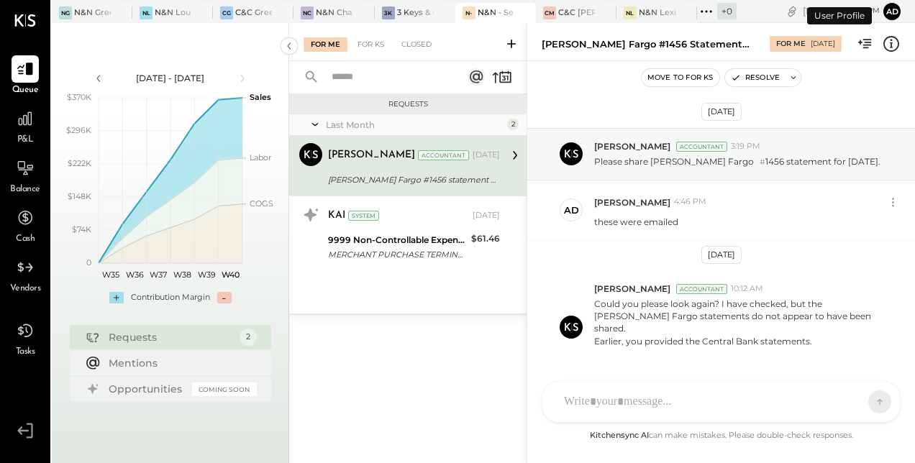
scroll to position [62, 0]
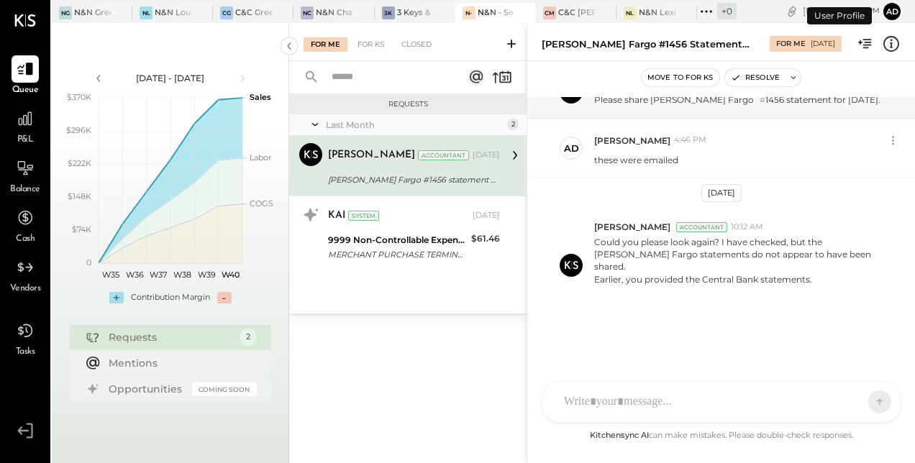
click at [23, 134] on span "P&L" at bounding box center [25, 140] width 17 height 13
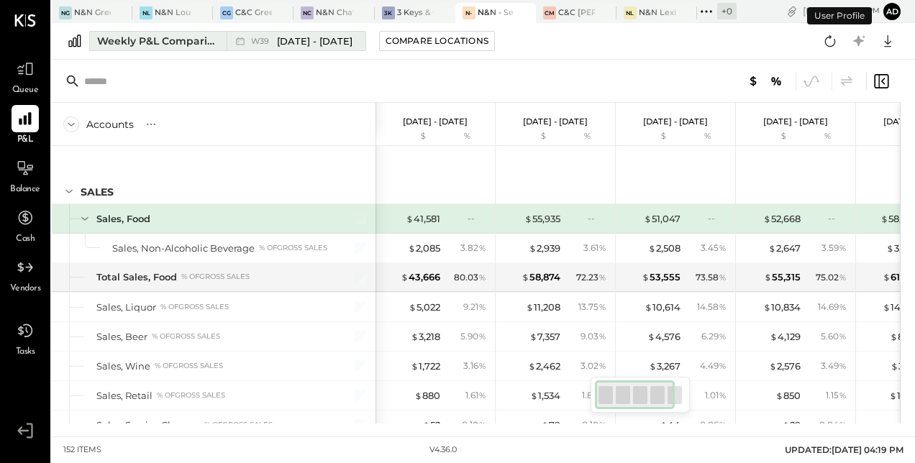
click at [265, 37] on span "W39" at bounding box center [262, 41] width 22 height 8
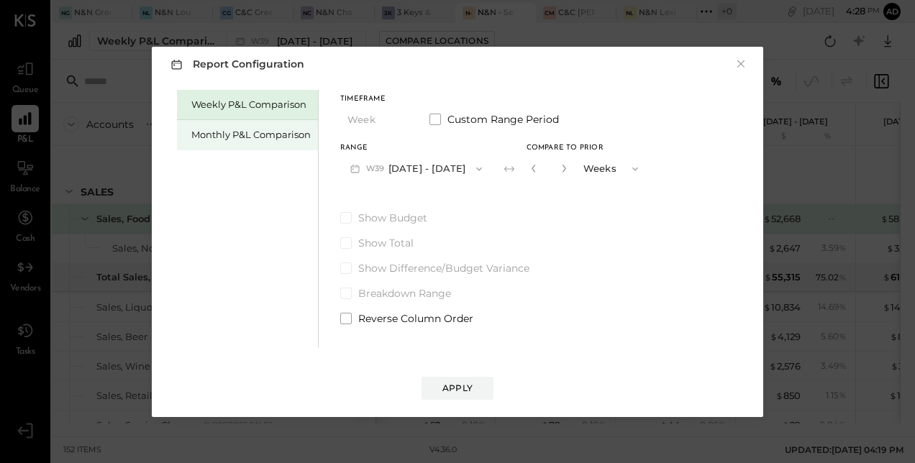
click at [219, 144] on div "Monthly P&L Comparison" at bounding box center [247, 135] width 141 height 30
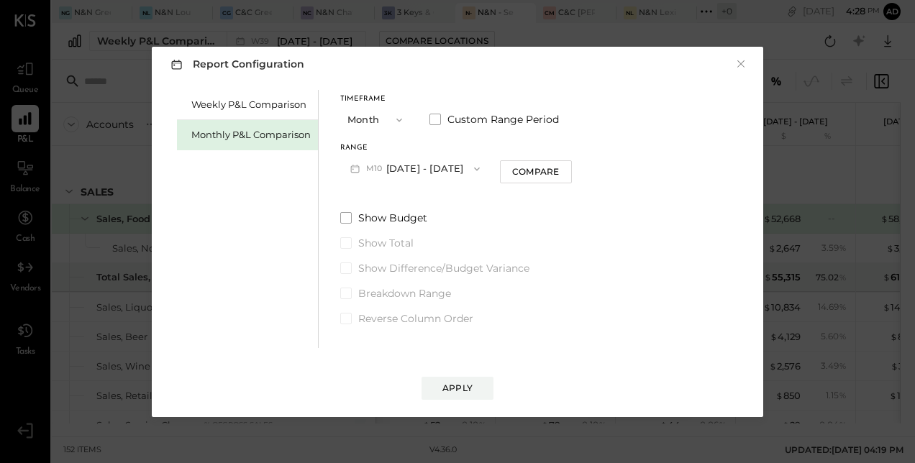
click at [433, 164] on button "M10 [DATE] - [DATE]" at bounding box center [415, 168] width 150 height 27
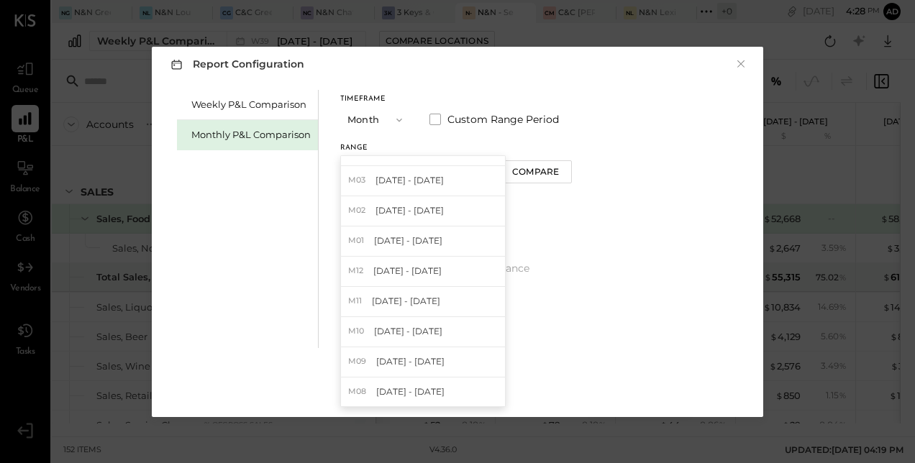
scroll to position [216, 0]
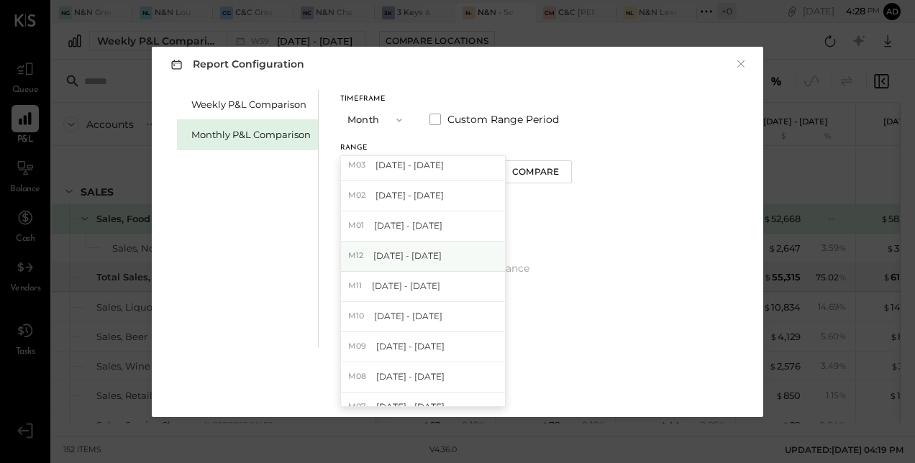
click at [414, 248] on div "M12 [DATE] - [DATE]" at bounding box center [423, 257] width 164 height 30
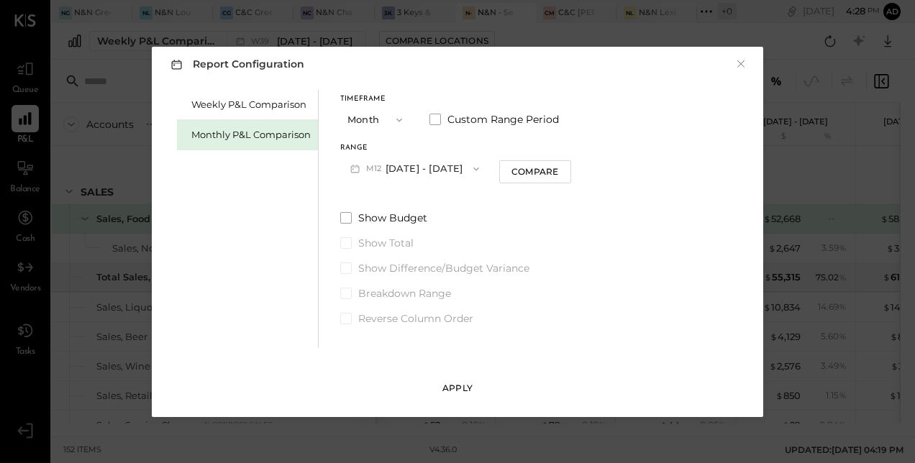
click at [450, 393] on div "Apply" at bounding box center [457, 388] width 30 height 12
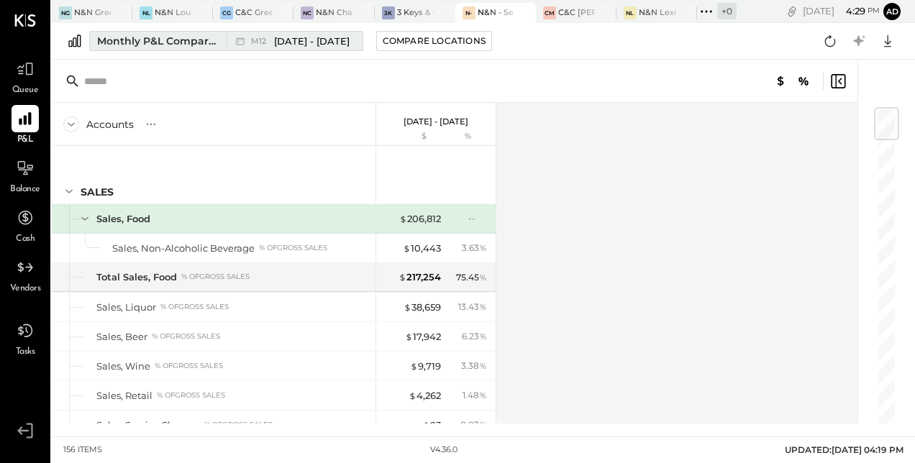
click at [175, 34] on div "Monthly P&L Comparison" at bounding box center [157, 41] width 121 height 14
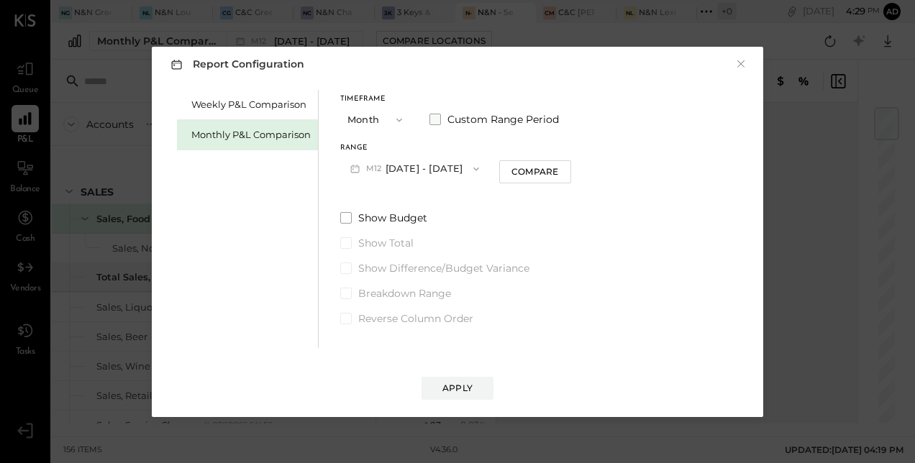
click at [439, 117] on span at bounding box center [435, 120] width 12 height 12
click at [413, 173] on button "[DATE]" at bounding box center [383, 168] width 86 height 27
click at [386, 109] on button "Month" at bounding box center [376, 119] width 72 height 27
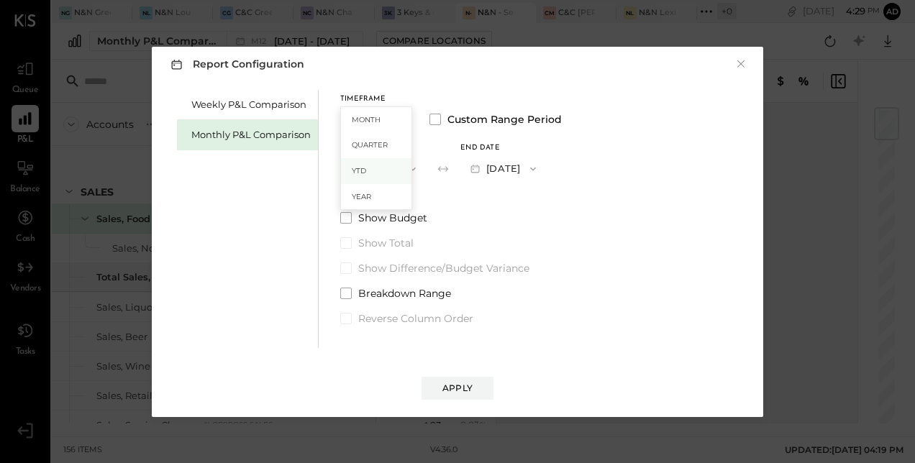
click at [364, 169] on span "YTD" at bounding box center [359, 170] width 14 height 9
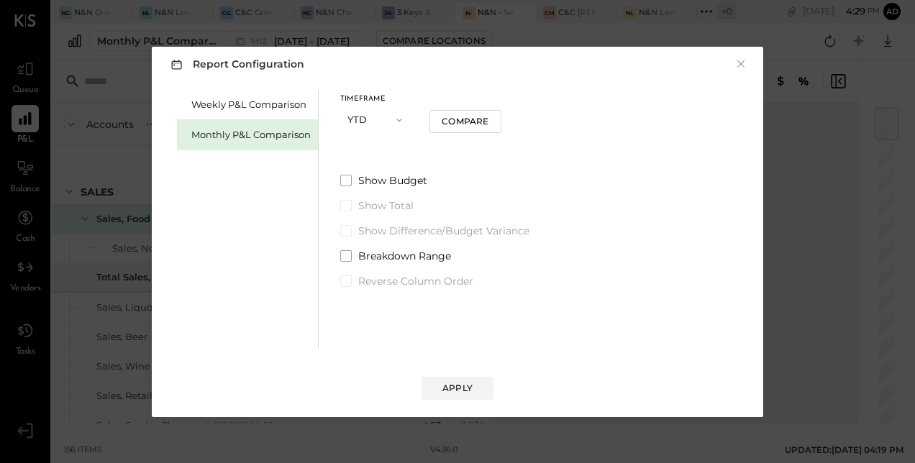
click at [398, 121] on icon "button" at bounding box center [399, 120] width 12 height 12
click at [370, 198] on span "Year" at bounding box center [361, 196] width 19 height 9
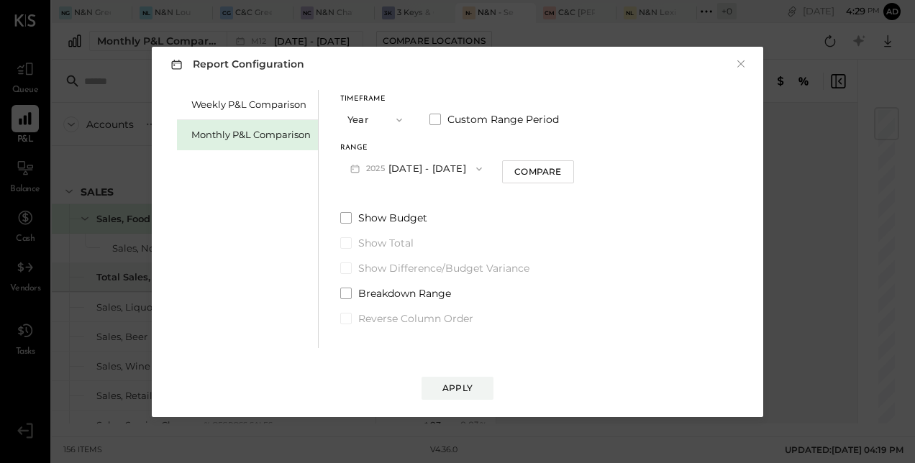
click at [435, 165] on button "[DATE] - [DATE]" at bounding box center [416, 168] width 152 height 27
click at [398, 206] on span "[DATE] - [DATE]" at bounding box center [411, 200] width 68 height 12
click at [452, 393] on div "Apply" at bounding box center [457, 388] width 30 height 12
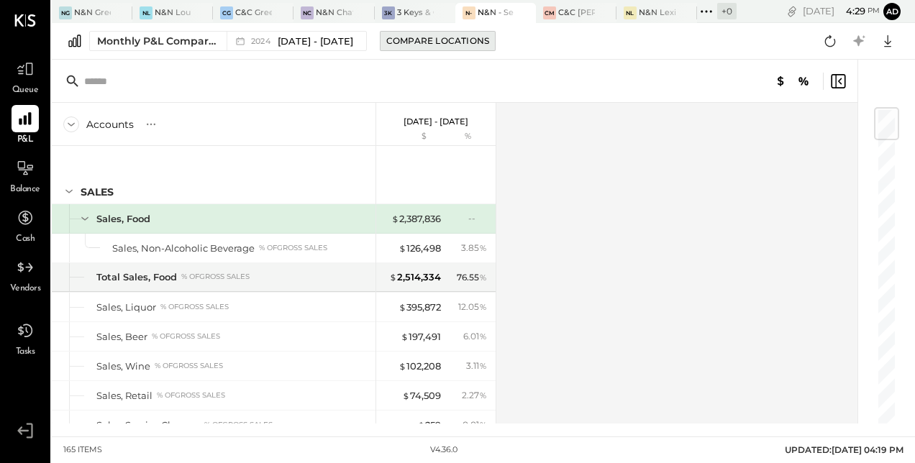
click at [447, 47] on button "Compare Locations" at bounding box center [438, 41] width 116 height 20
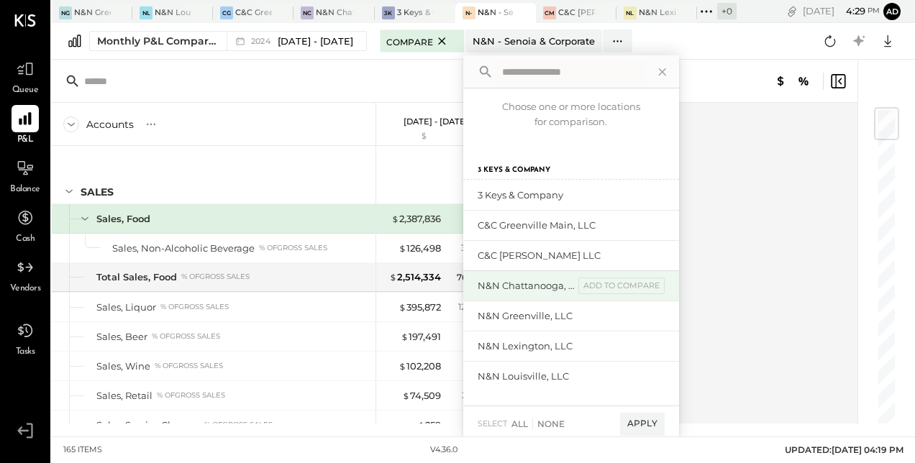
click at [551, 290] on div "N&N Chattanooga, LLC" at bounding box center [526, 286] width 96 height 14
click at [644, 288] on div "add to compare" at bounding box center [621, 286] width 86 height 17
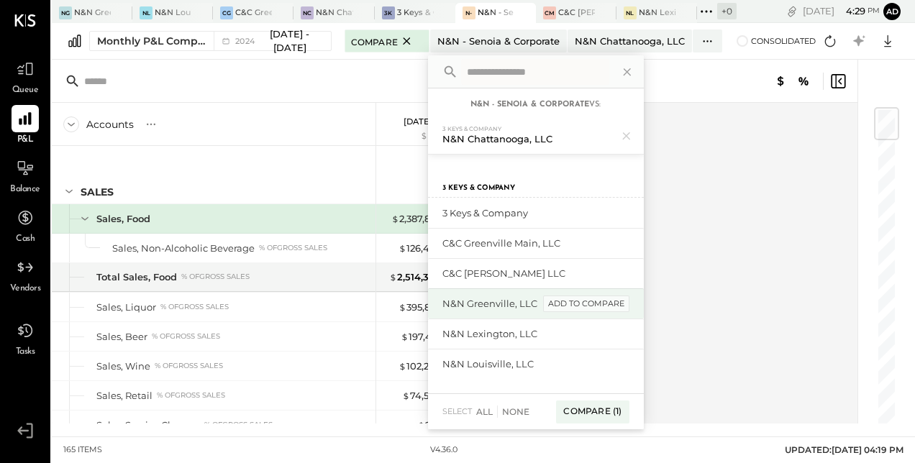
click at [598, 301] on div "add to compare" at bounding box center [586, 304] width 86 height 17
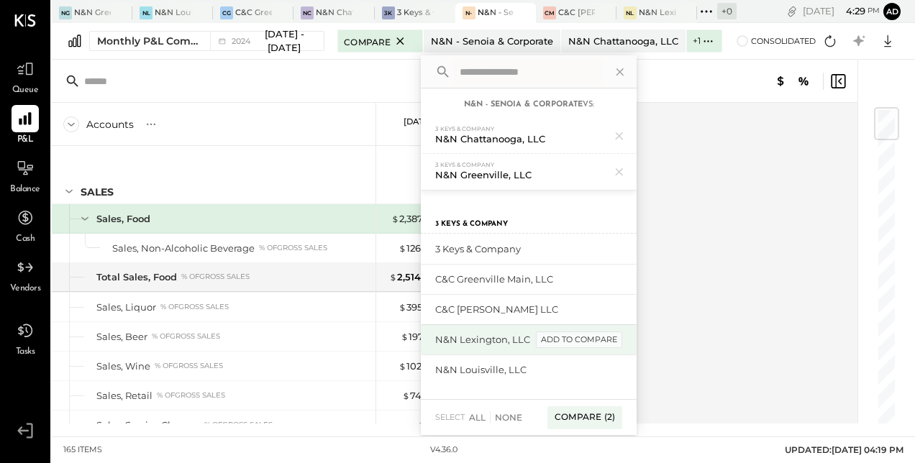
click at [593, 340] on div "add to compare" at bounding box center [579, 340] width 86 height 17
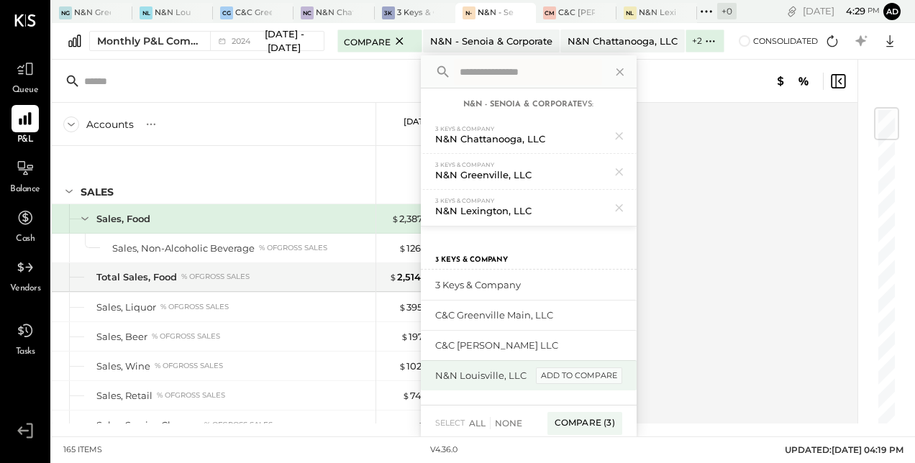
click at [591, 374] on div "add to compare" at bounding box center [579, 375] width 86 height 17
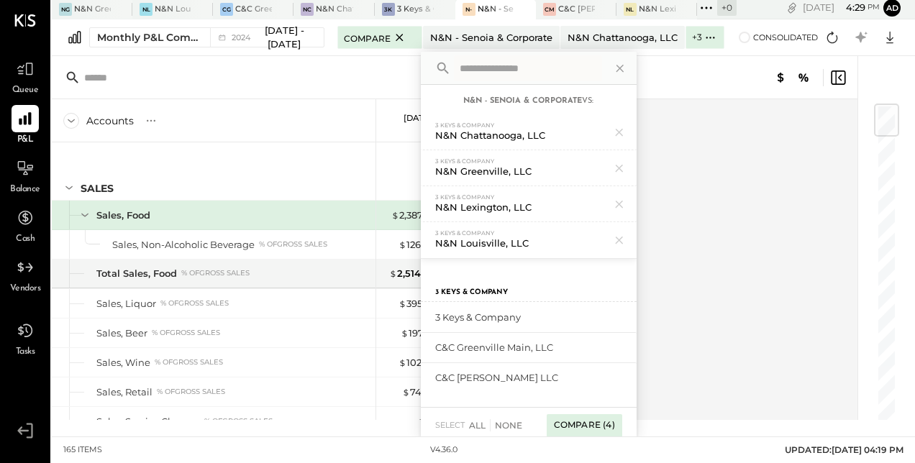
click at [589, 423] on div "Compare (4)" at bounding box center [585, 425] width 76 height 23
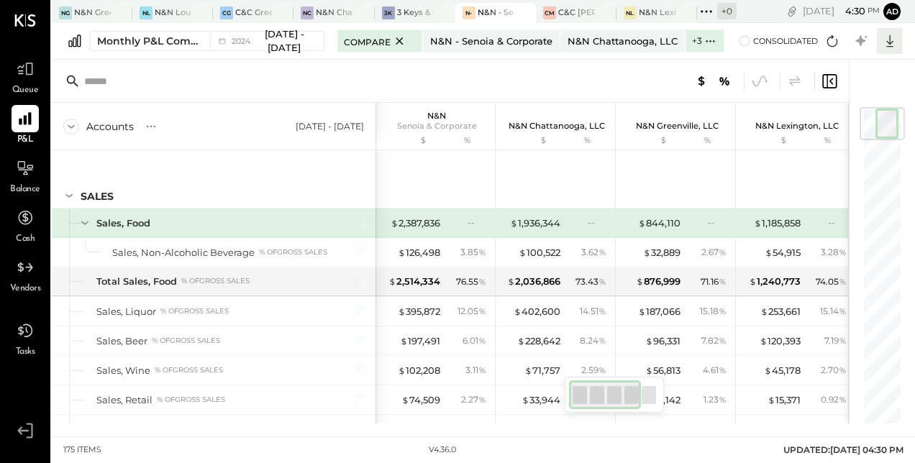
click at [882, 50] on icon at bounding box center [889, 41] width 19 height 19
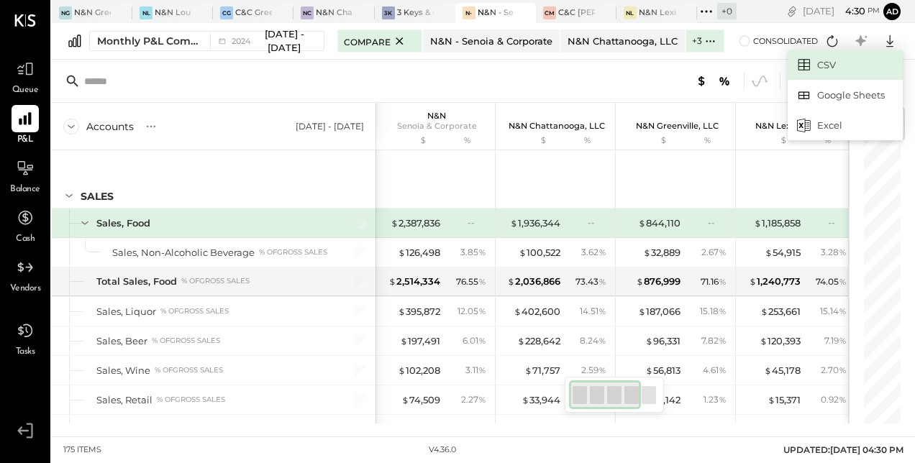
click at [813, 60] on link "CSV" at bounding box center [844, 65] width 115 height 30
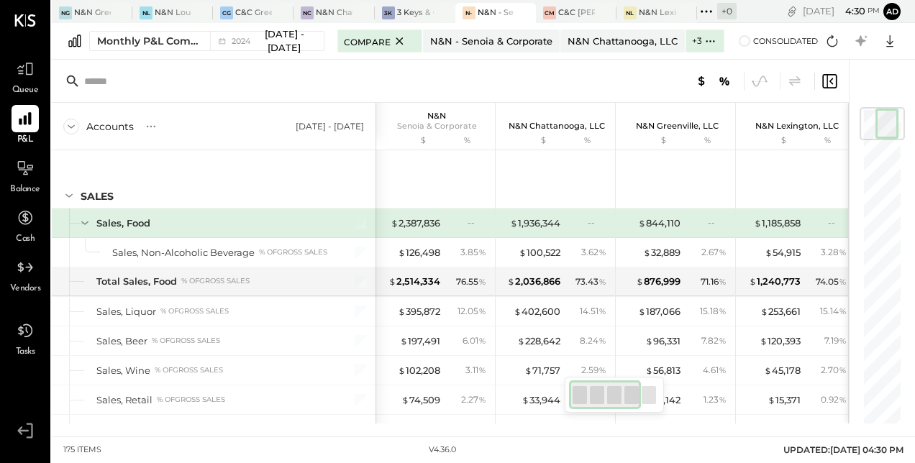
click at [900, 68] on div at bounding box center [875, 242] width 52 height 364
click at [887, 34] on icon at bounding box center [889, 41] width 19 height 19
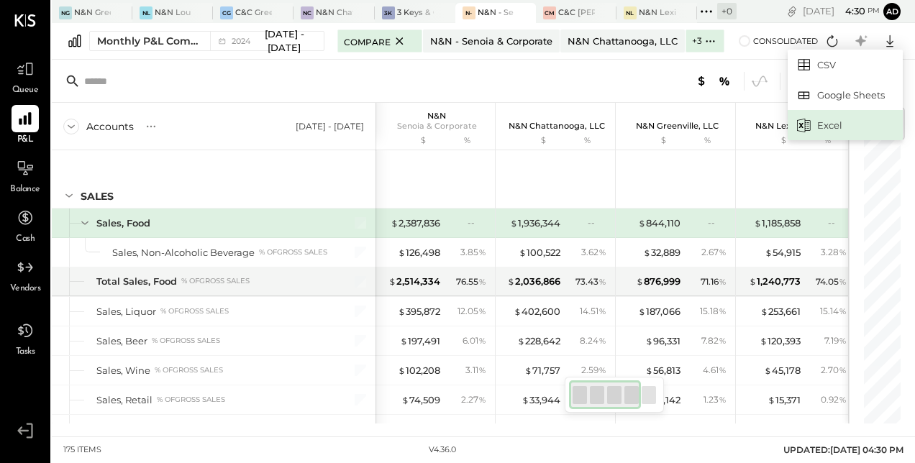
click at [823, 122] on div "Excel" at bounding box center [844, 125] width 115 height 30
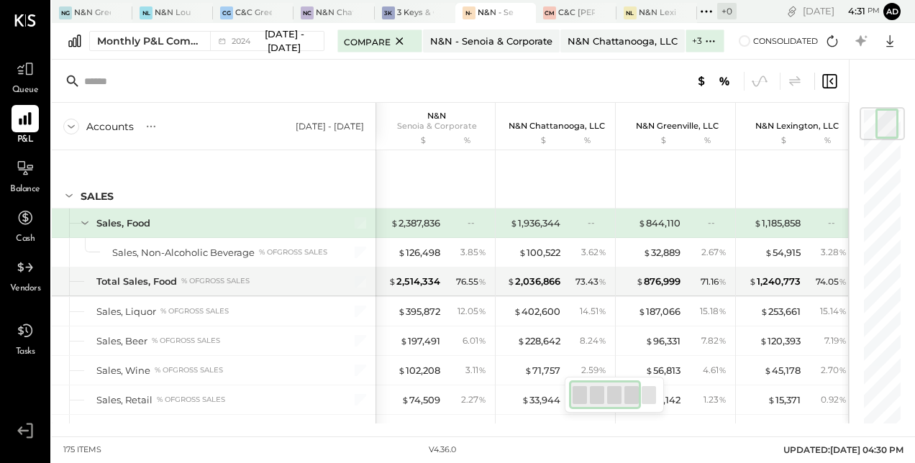
click at [449, 68] on div at bounding box center [450, 81] width 797 height 43
click at [774, 43] on span "Consolidated" at bounding box center [785, 41] width 65 height 10
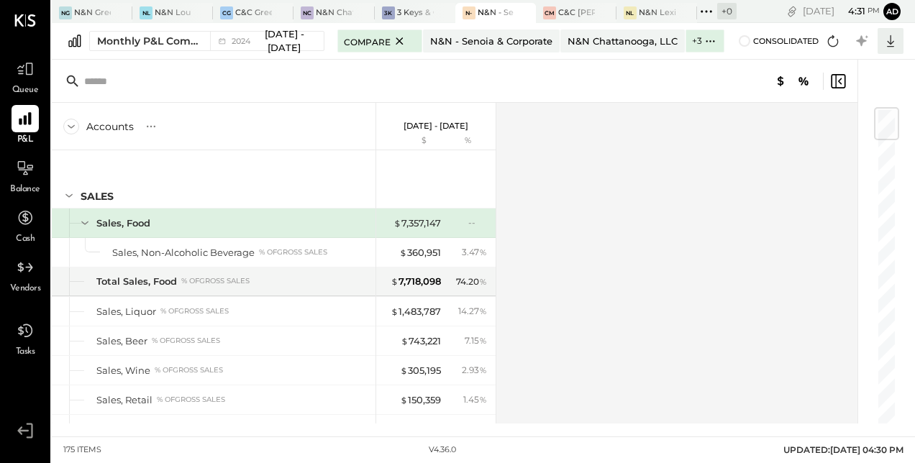
click at [881, 36] on icon at bounding box center [890, 41] width 19 height 19
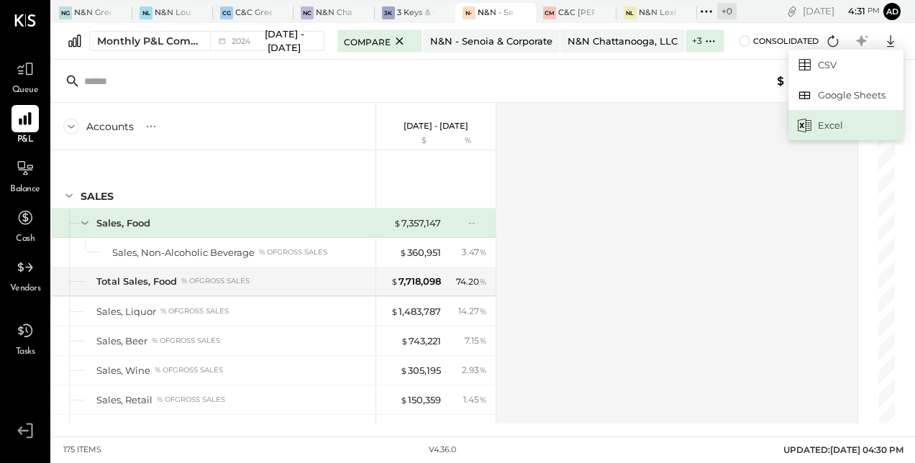
click at [827, 121] on div "Excel" at bounding box center [845, 125] width 115 height 30
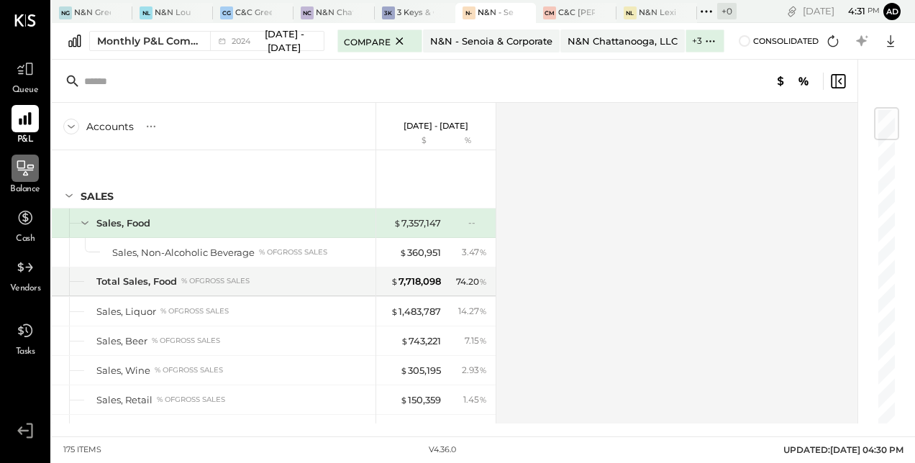
click at [26, 177] on icon at bounding box center [25, 168] width 19 height 19
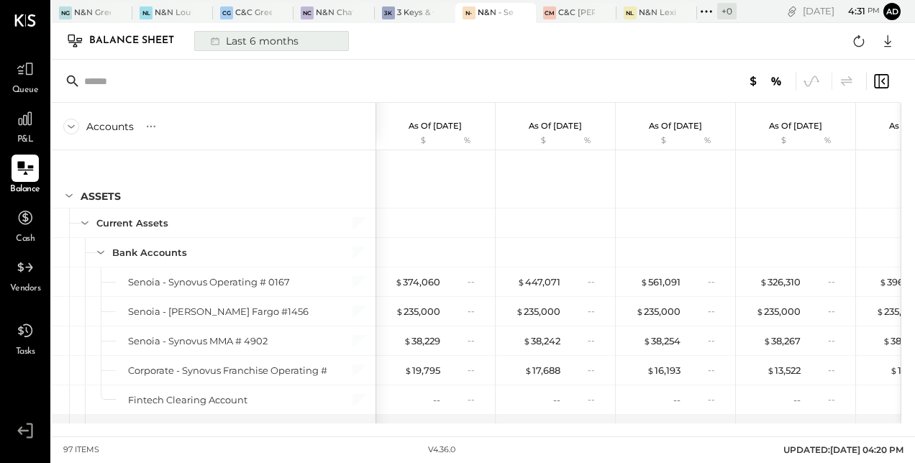
click at [246, 37] on div "Last 6 months" at bounding box center [253, 41] width 102 height 19
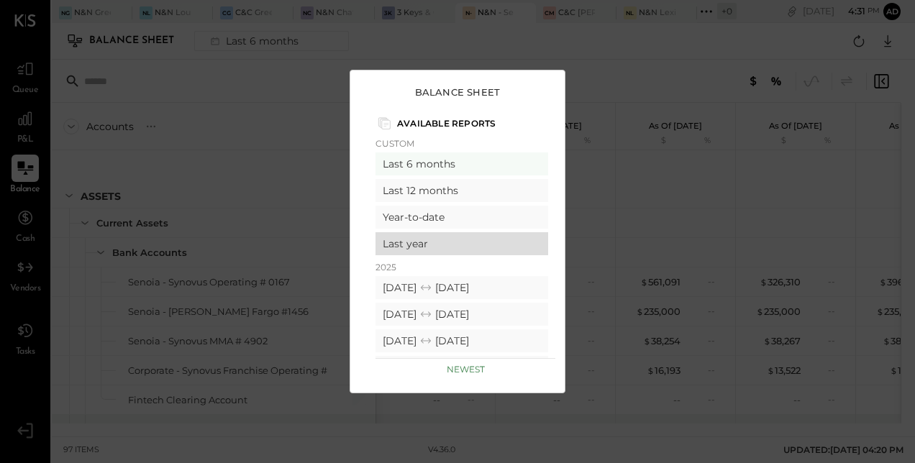
click at [439, 239] on div "Last year" at bounding box center [461, 243] width 173 height 23
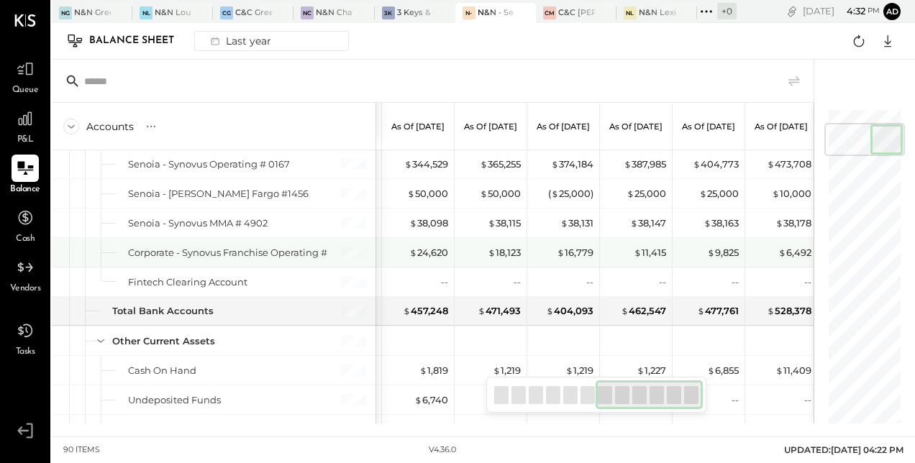
scroll to position [113, 0]
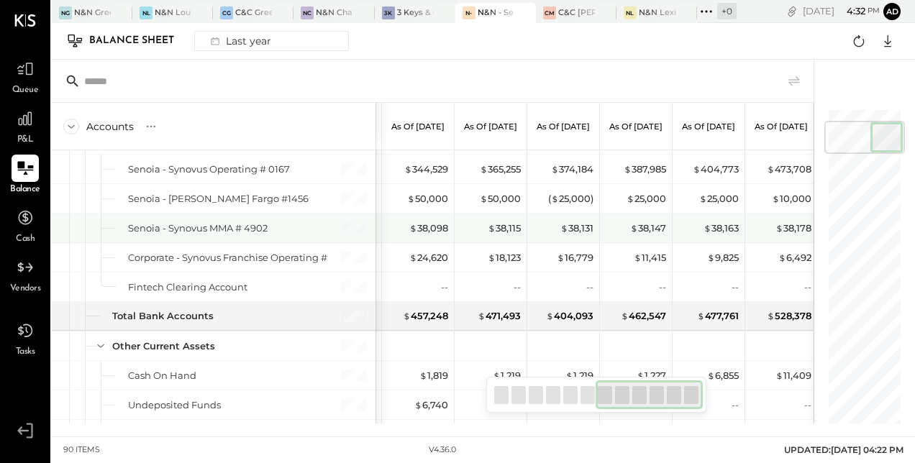
click at [803, 145] on div "As of [DATE]" at bounding box center [781, 126] width 72 height 47
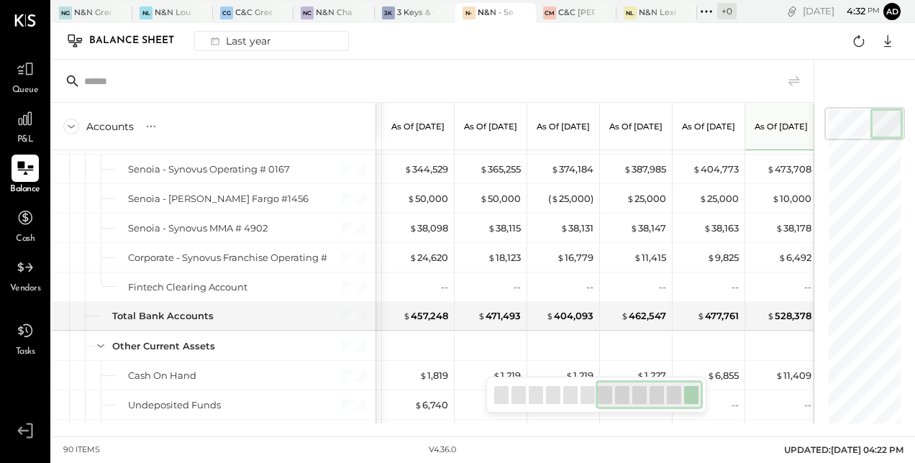
scroll to position [0, 0]
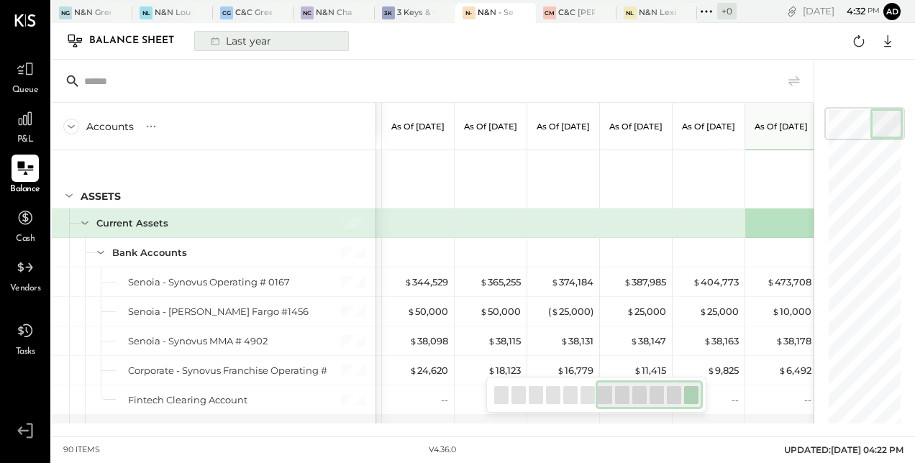
click at [263, 46] on div "Last year" at bounding box center [239, 41] width 75 height 19
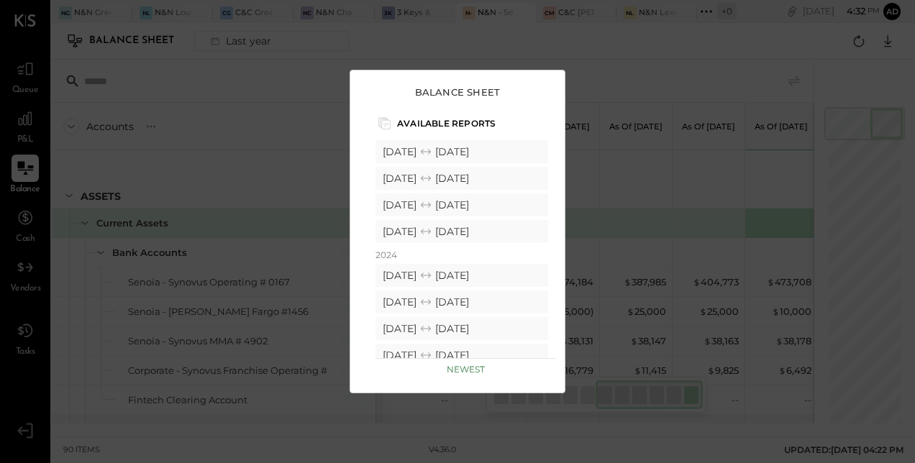
scroll to position [270, 0]
click at [433, 277] on icon at bounding box center [426, 275] width 14 height 14
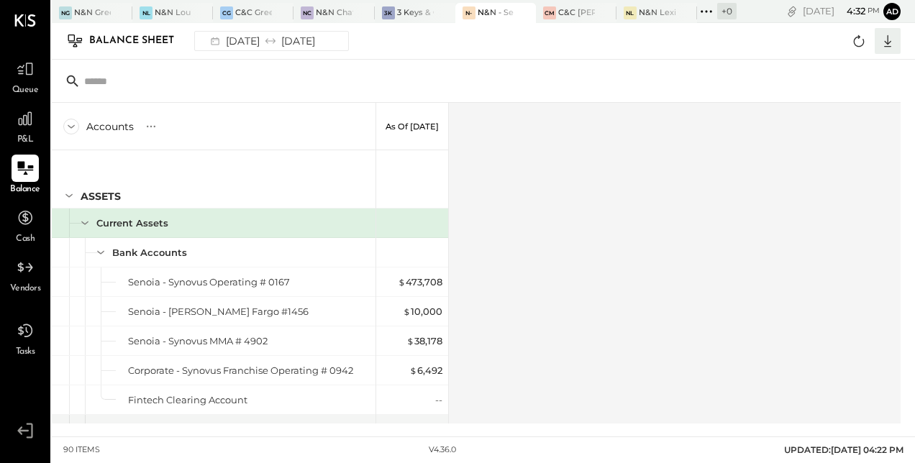
click at [889, 43] on icon at bounding box center [887, 41] width 19 height 19
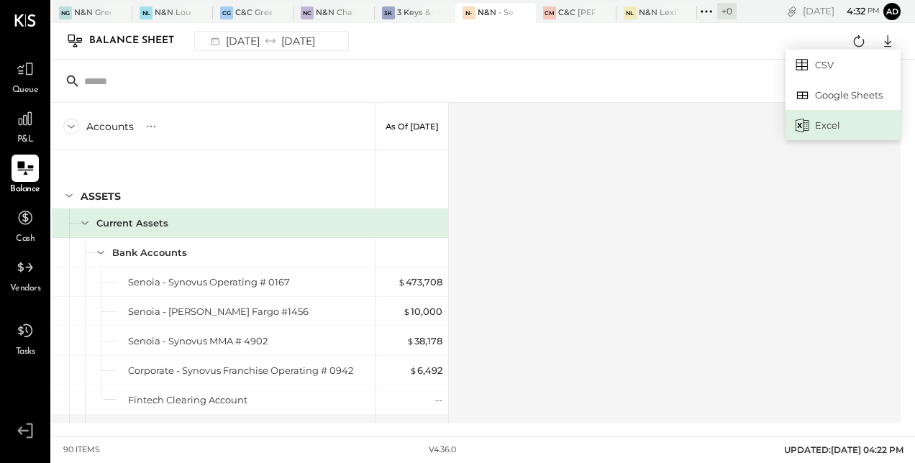
click at [819, 122] on div "Excel" at bounding box center [842, 125] width 115 height 30
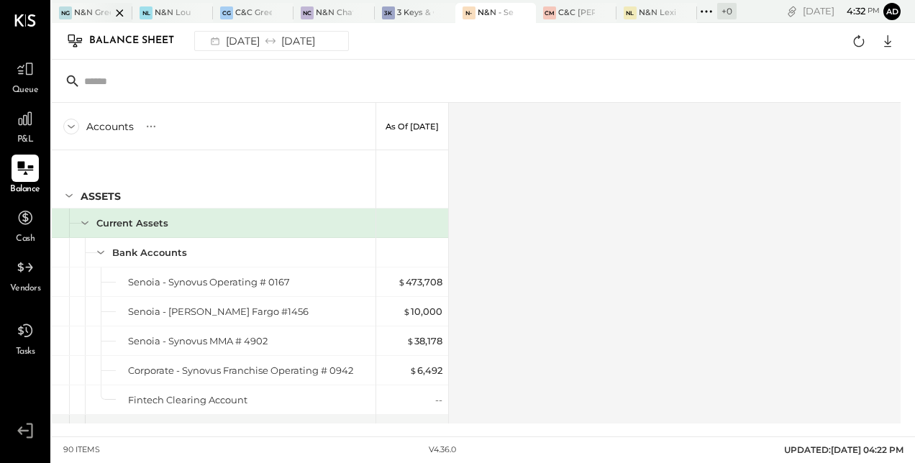
click at [82, 13] on div at bounding box center [107, 12] width 50 height 19
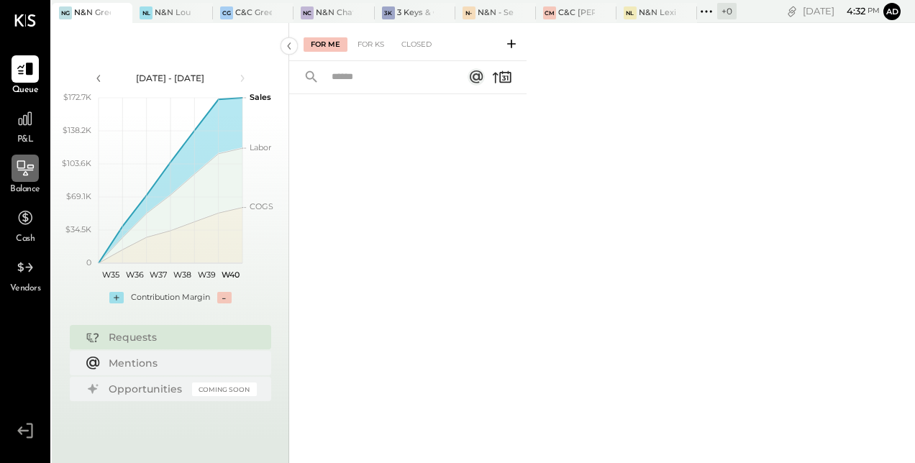
click at [17, 170] on icon at bounding box center [25, 168] width 19 height 19
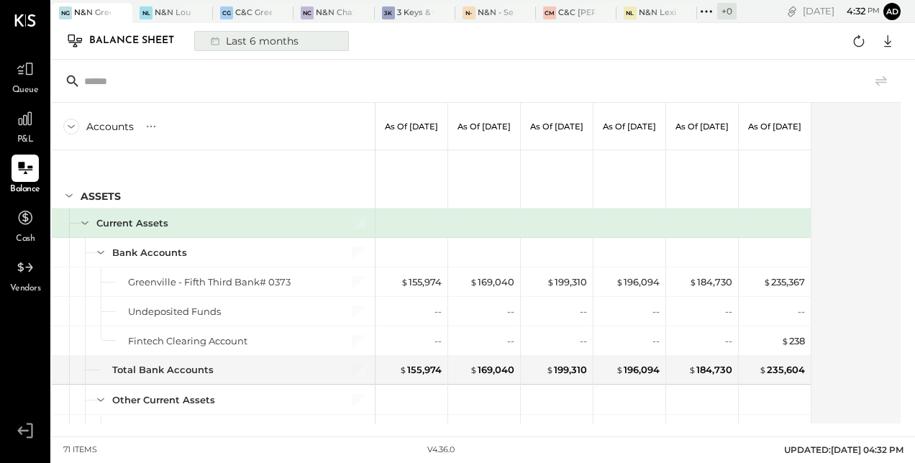
click at [265, 46] on div "Last 6 months" at bounding box center [253, 41] width 102 height 19
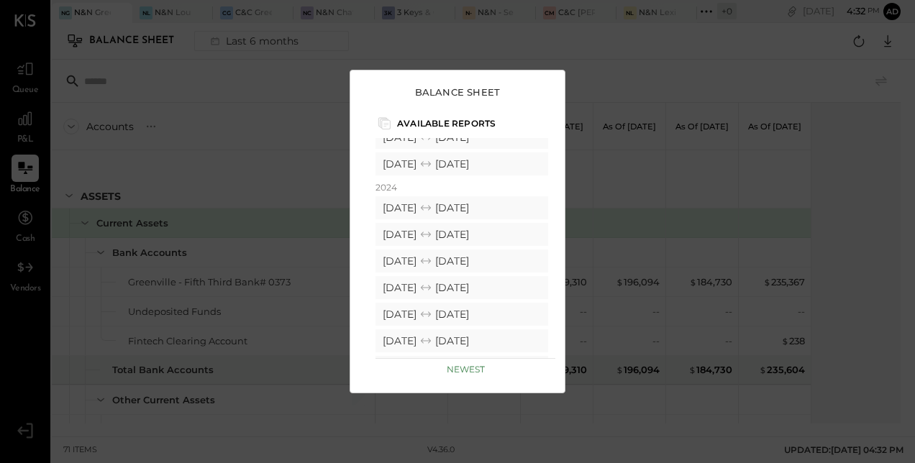
scroll to position [322, 0]
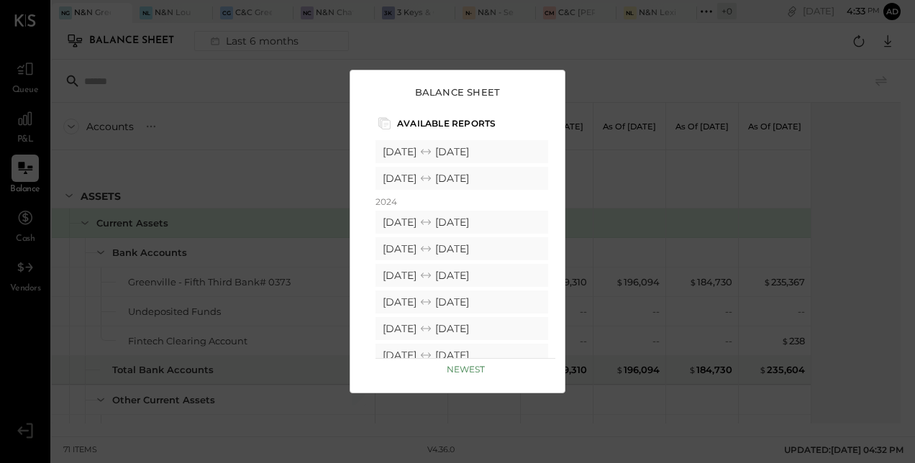
click at [434, 209] on div "2024 [DATE] [DATE] [DATE] [DATE] [DATE] [DATE] [DATE] [DATE] [DATE] [DATE] [DAT…" at bounding box center [465, 363] width 180 height 334
click at [433, 227] on icon at bounding box center [426, 222] width 14 height 14
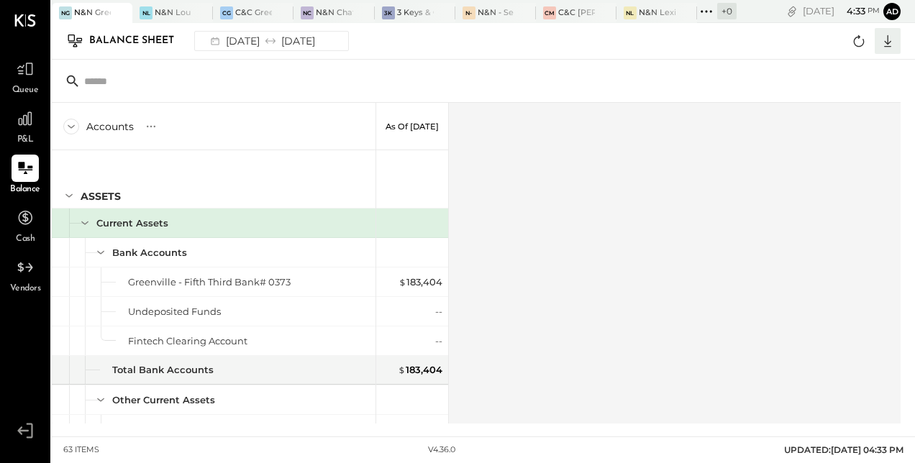
click at [893, 49] on icon at bounding box center [887, 41] width 19 height 19
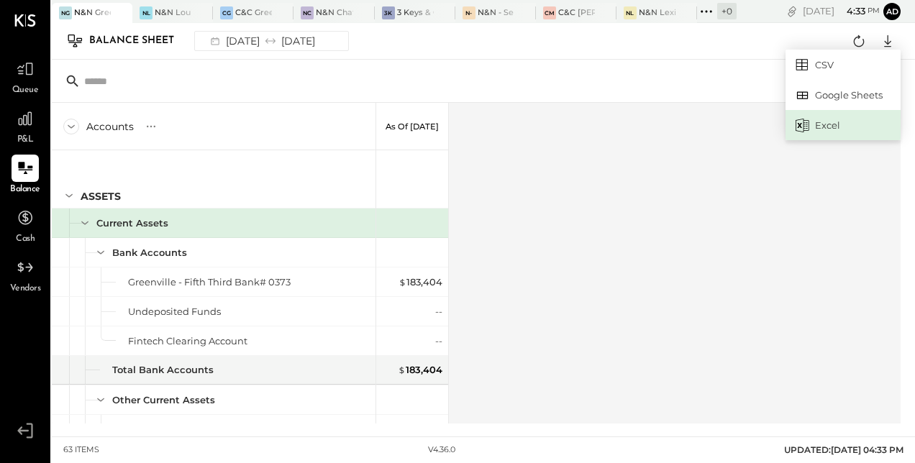
click at [826, 122] on div "Excel" at bounding box center [842, 125] width 115 height 30
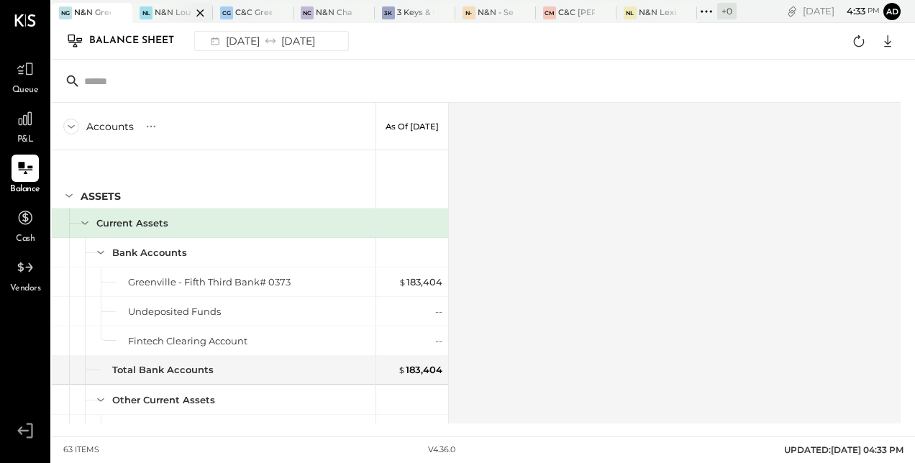
click at [168, 12] on div at bounding box center [188, 12] width 50 height 19
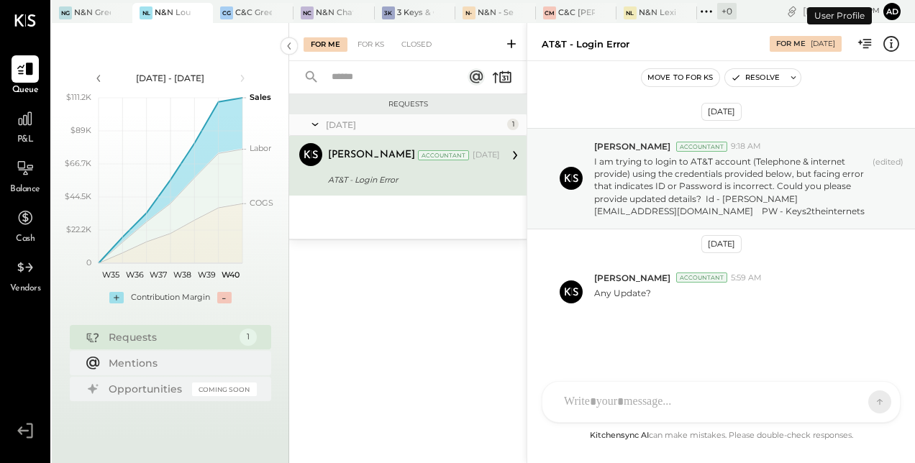
scroll to position [1, 0]
click at [31, 168] on icon at bounding box center [25, 167] width 17 height 15
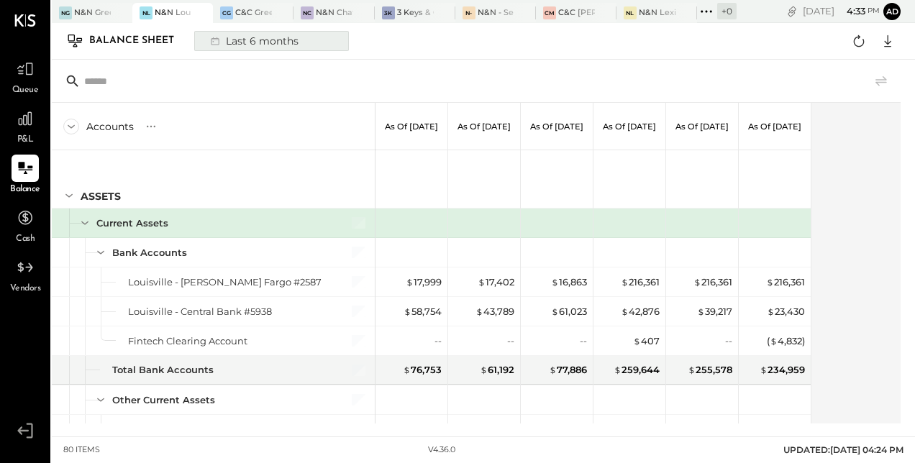
click at [257, 39] on div "Last 6 months" at bounding box center [253, 41] width 102 height 19
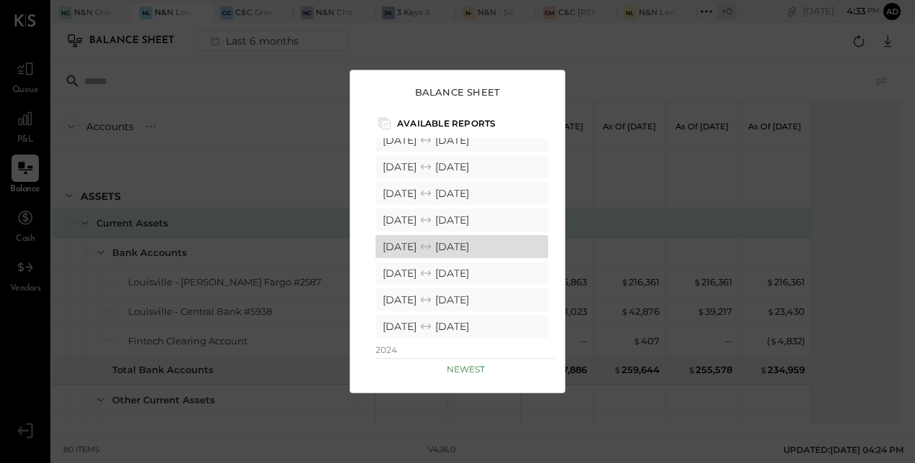
scroll to position [234, 0]
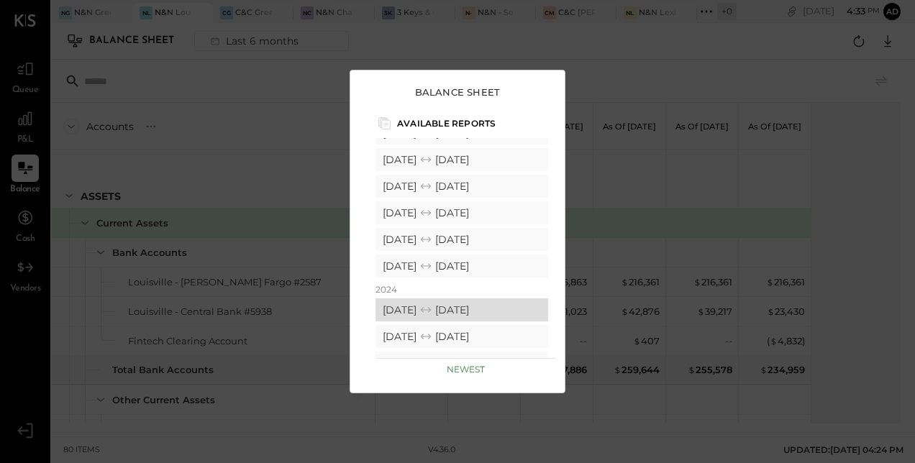
click at [428, 302] on div "[DATE] [DATE]" at bounding box center [461, 309] width 173 height 23
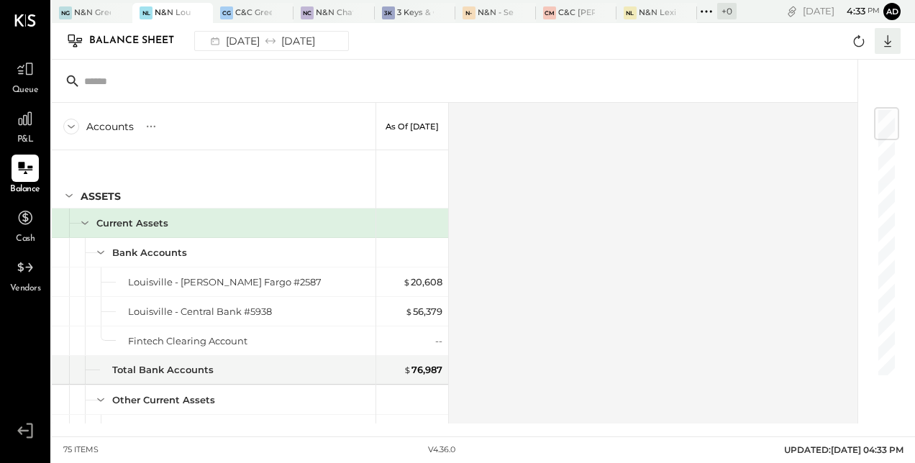
click at [893, 46] on icon at bounding box center [887, 41] width 19 height 19
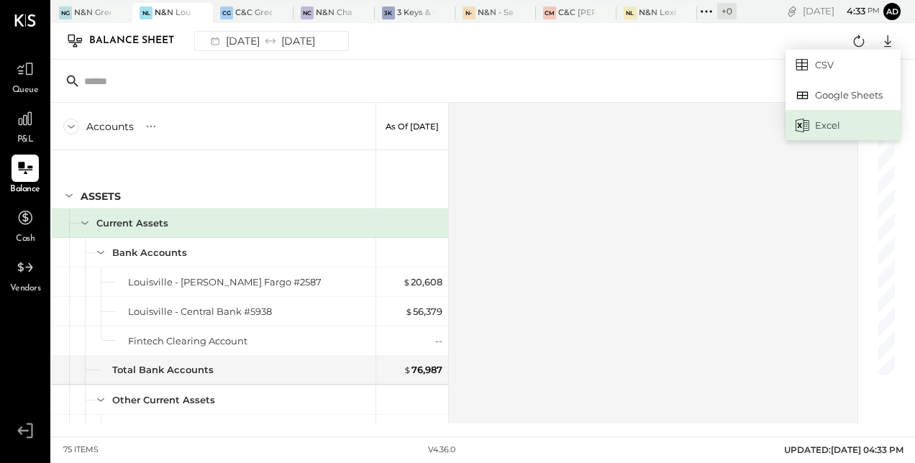
click at [823, 117] on div "Excel" at bounding box center [842, 125] width 115 height 30
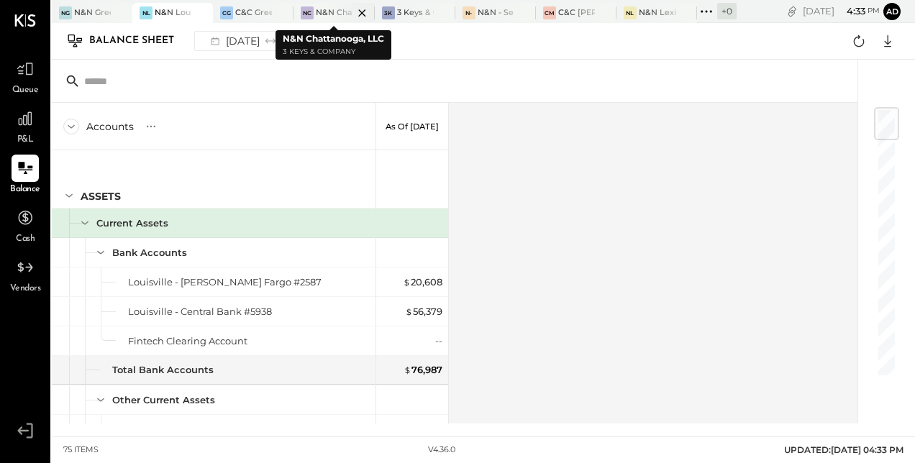
click at [332, 14] on div at bounding box center [349, 12] width 50 height 19
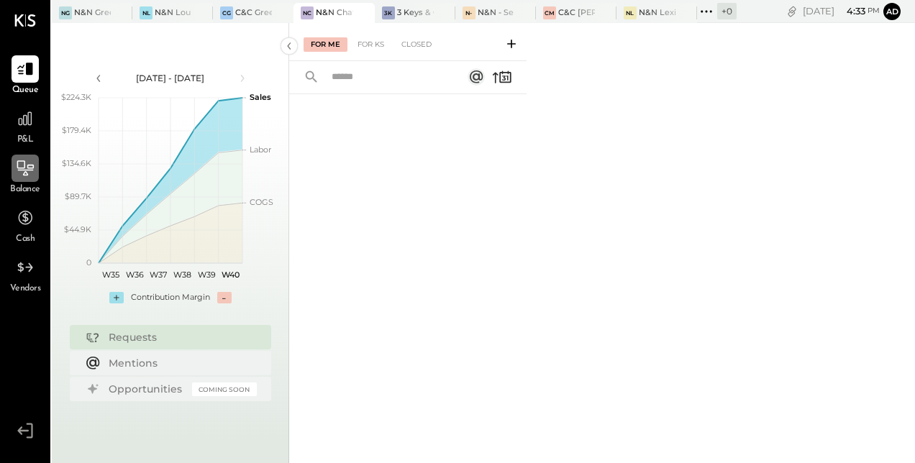
click at [32, 178] on div at bounding box center [25, 168] width 27 height 27
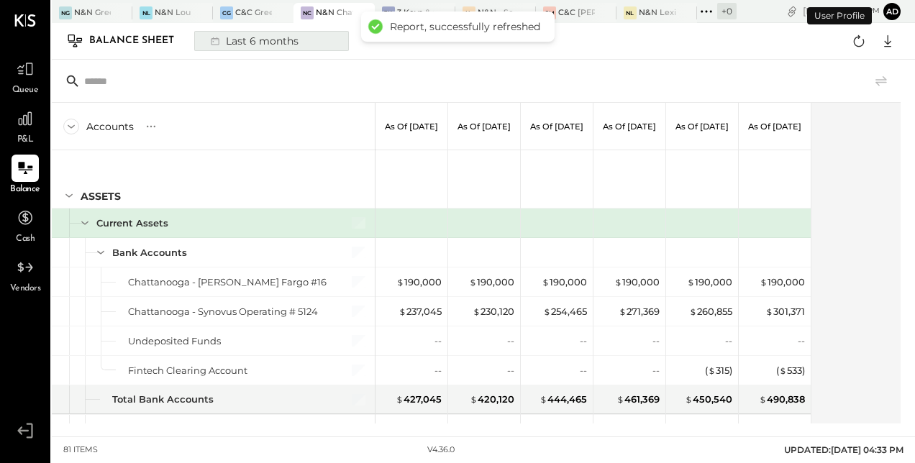
click at [280, 40] on div "Last 6 months" at bounding box center [253, 41] width 102 height 19
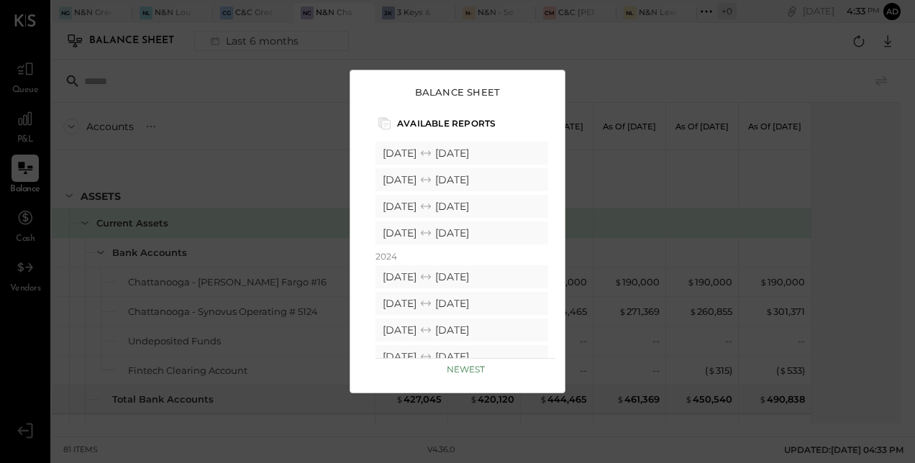
scroll to position [280, 0]
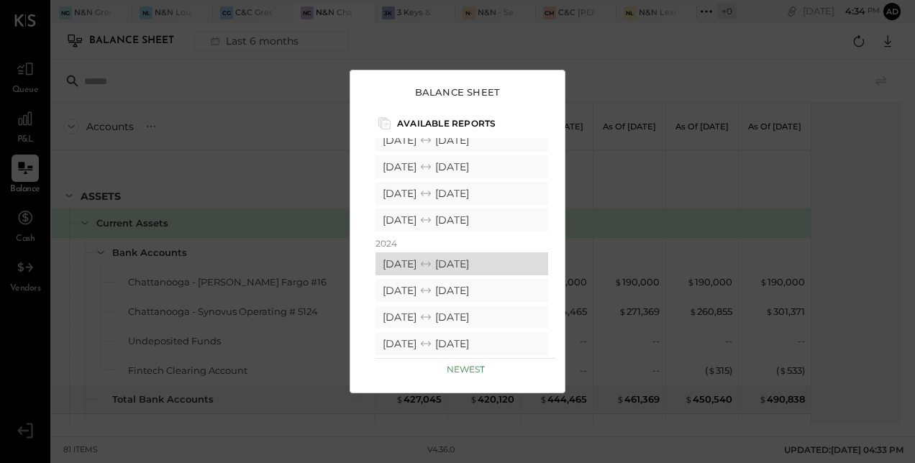
click at [452, 256] on div "[DATE] [DATE]" at bounding box center [461, 263] width 173 height 23
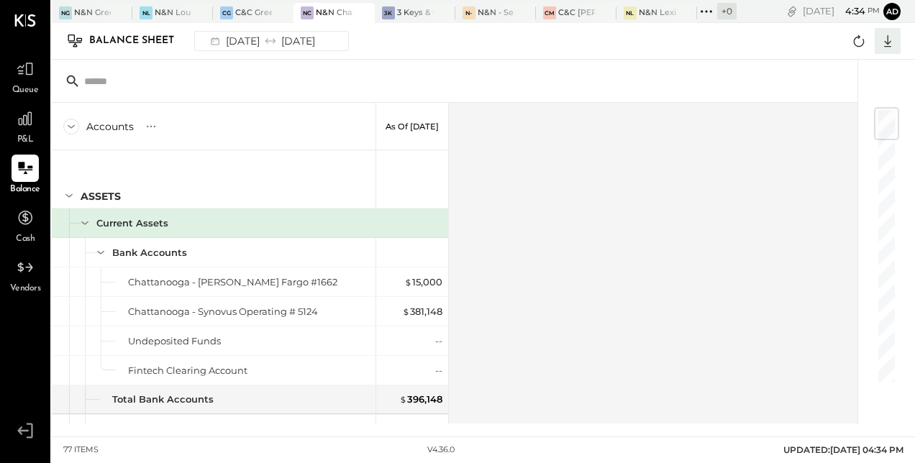
click at [895, 38] on icon at bounding box center [887, 41] width 19 height 19
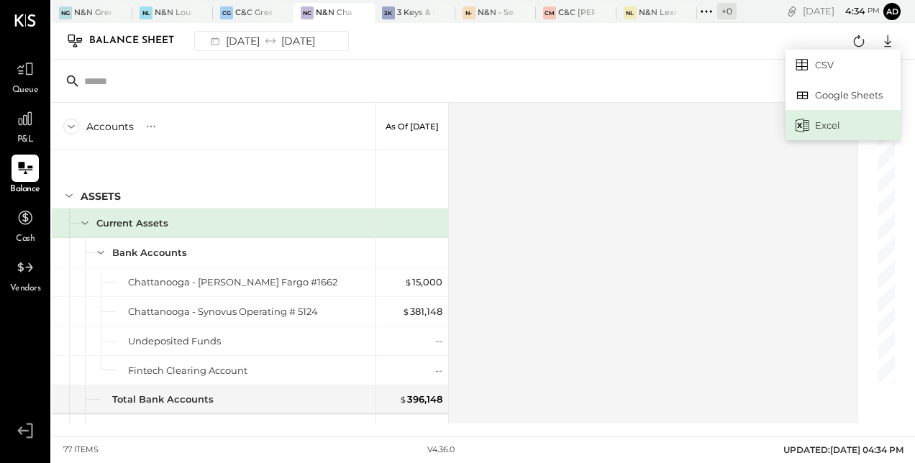
click at [834, 118] on div "Excel" at bounding box center [842, 125] width 115 height 30
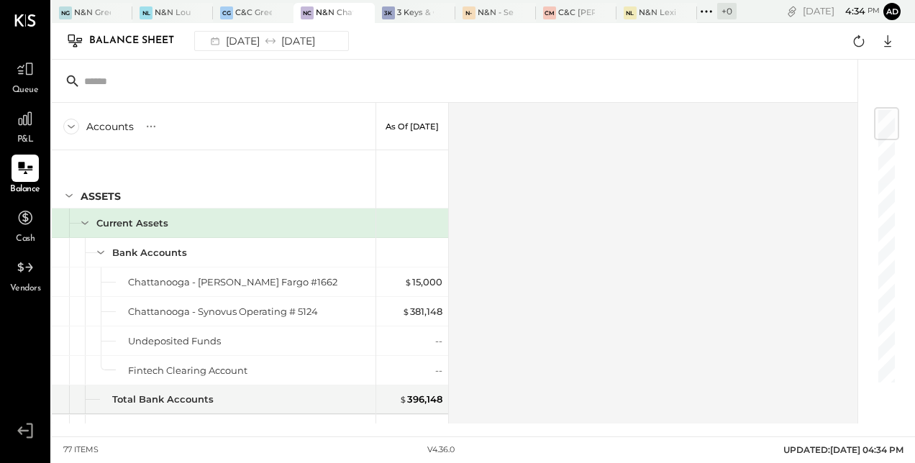
click at [834, 105] on div "Accounts S GL As of [DATE] ASSETS Current Assets Bank Accounts [GEOGRAPHIC_DATA…" at bounding box center [456, 263] width 808 height 321
click at [647, 4] on div at bounding box center [672, 12] width 50 height 19
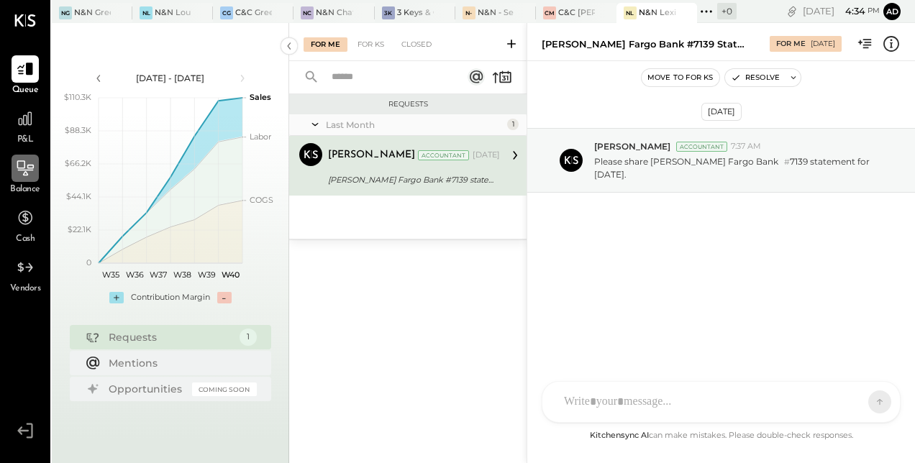
click at [29, 164] on icon at bounding box center [25, 168] width 19 height 19
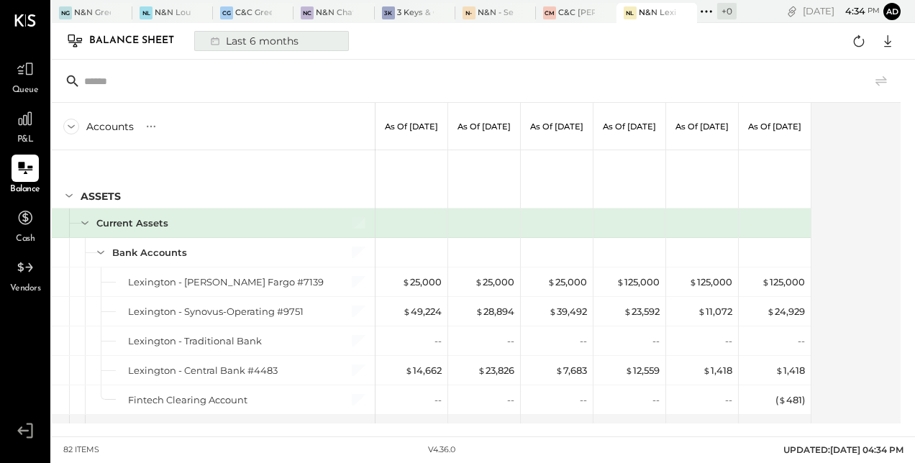
click at [272, 43] on div "Last 6 months" at bounding box center [253, 41] width 102 height 19
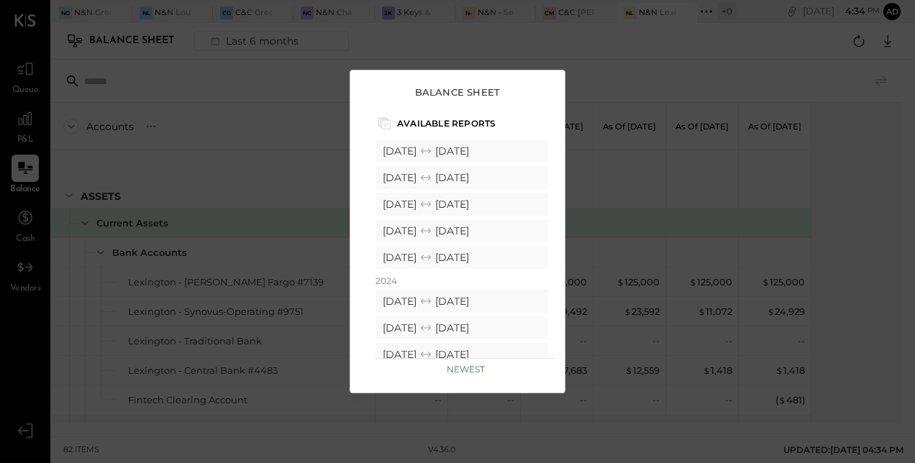
scroll to position [323, 0]
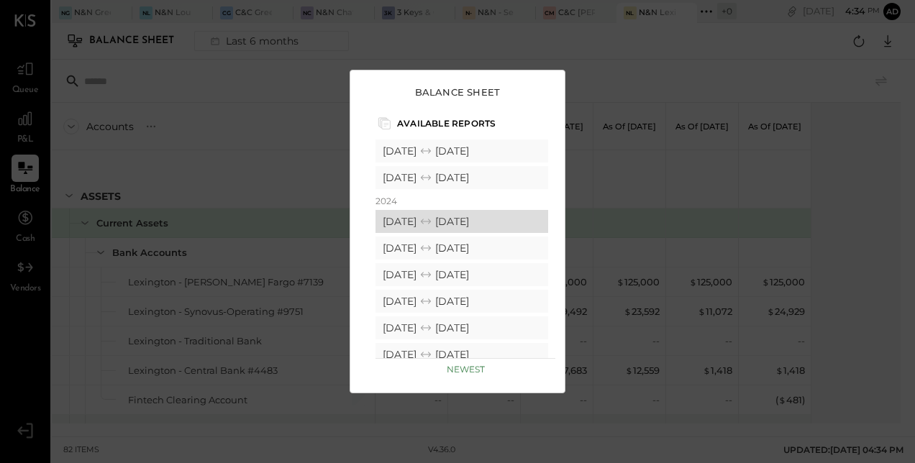
click at [423, 224] on div "[DATE] [DATE]" at bounding box center [461, 221] width 173 height 23
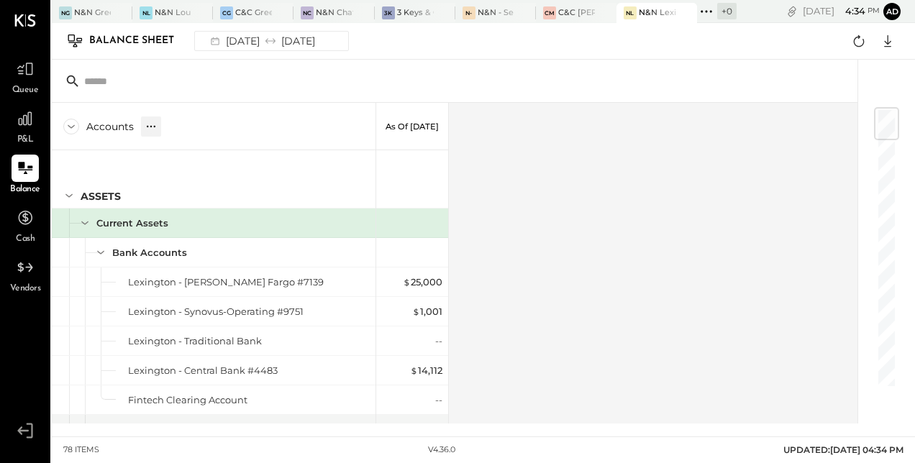
click at [155, 127] on icon at bounding box center [151, 126] width 14 height 14
click at [75, 128] on icon at bounding box center [71, 127] width 16 height 16
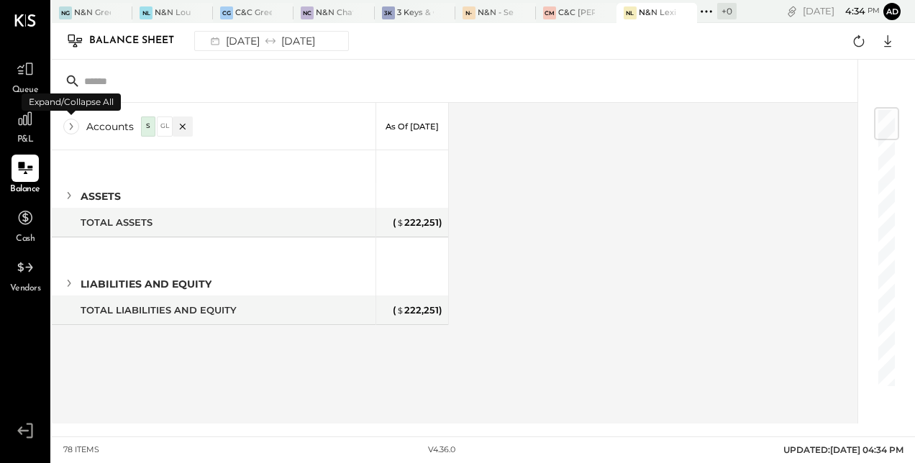
click at [75, 128] on icon at bounding box center [71, 127] width 16 height 16
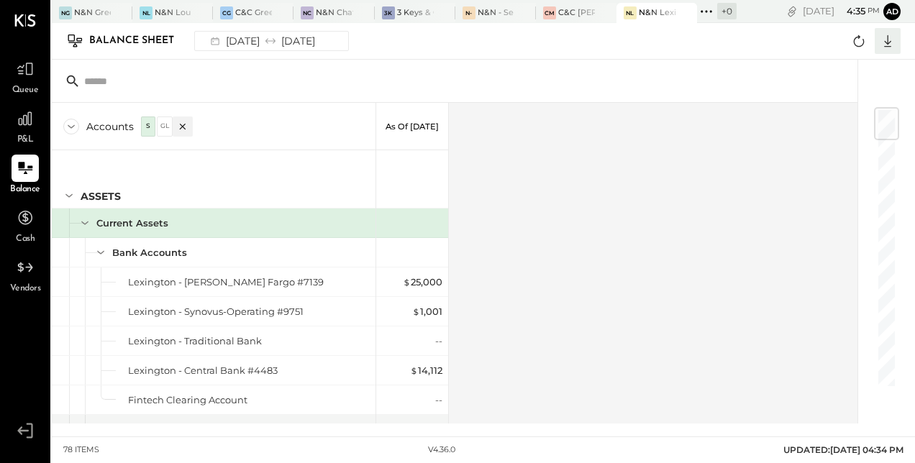
click at [880, 43] on icon at bounding box center [887, 41] width 19 height 19
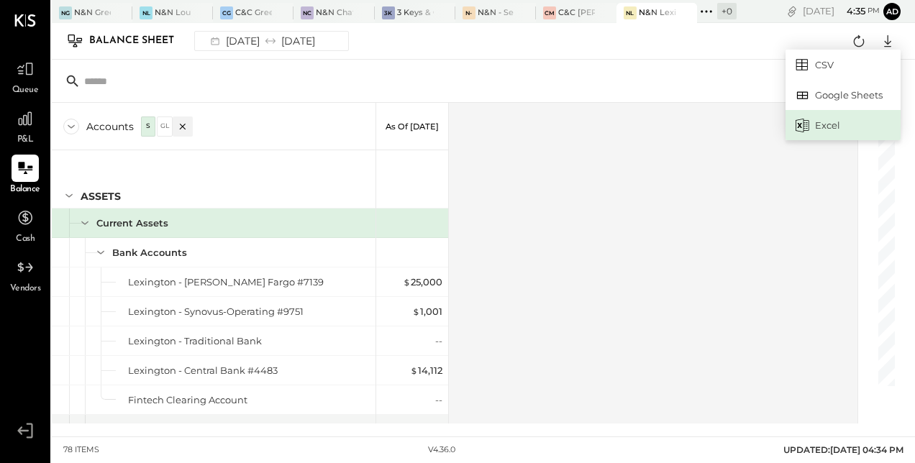
click at [831, 131] on div "Excel" at bounding box center [842, 125] width 115 height 30
